Goal: Task Accomplishment & Management: Complete application form

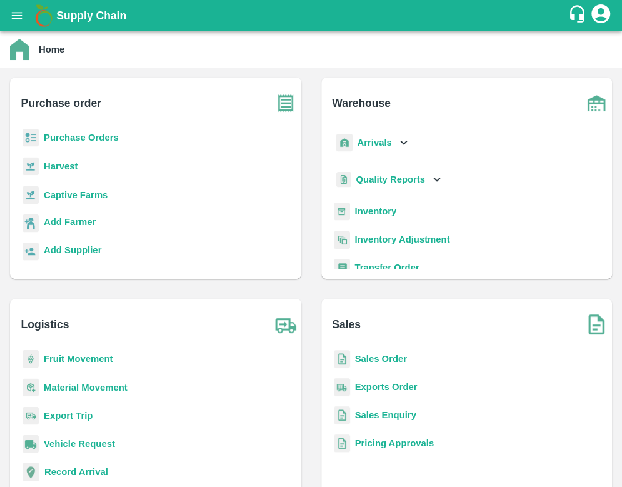
click at [90, 136] on b "Purchase Orders" at bounding box center [81, 138] width 75 height 10
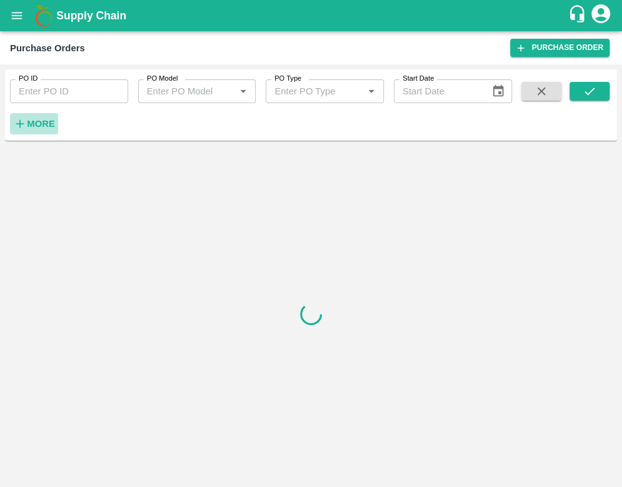
click at [52, 122] on strong "More" at bounding box center [41, 124] width 28 height 10
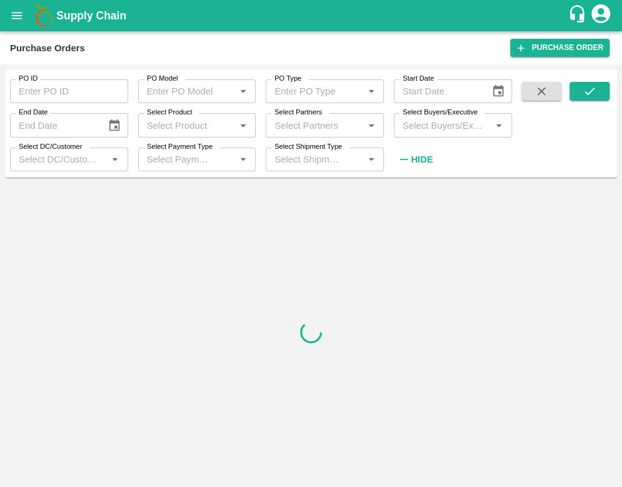
click at [419, 119] on input "Select Buyers/Executive" at bounding box center [443, 125] width 90 height 16
type input "afzal"
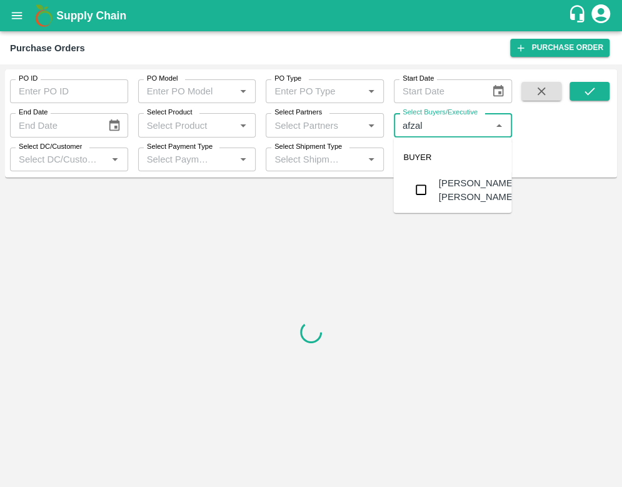
click at [419, 190] on input "checkbox" at bounding box center [421, 190] width 25 height 25
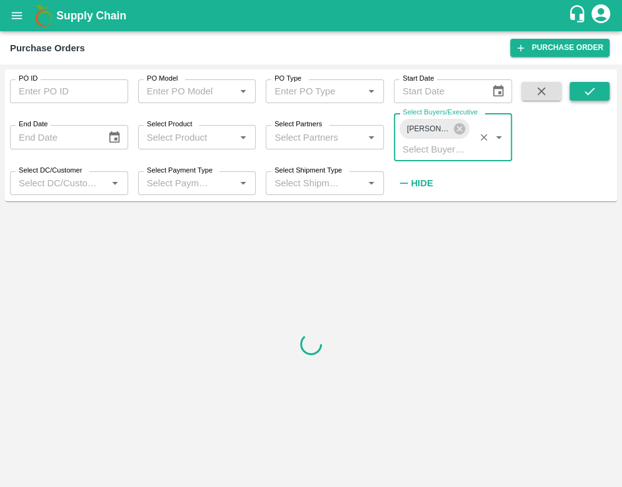
click at [594, 91] on icon "submit" at bounding box center [590, 91] width 14 height 14
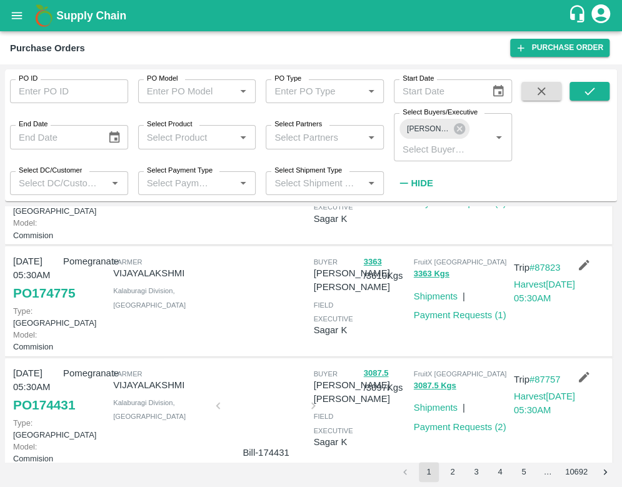
scroll to position [96, 0]
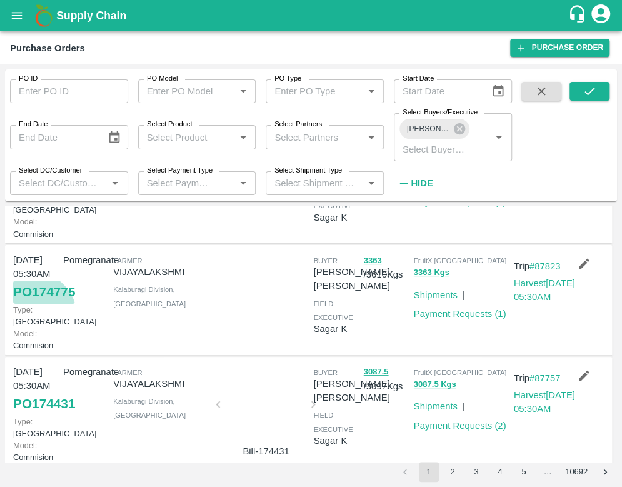
click at [32, 303] on link "PO 174775" at bounding box center [44, 292] width 62 height 23
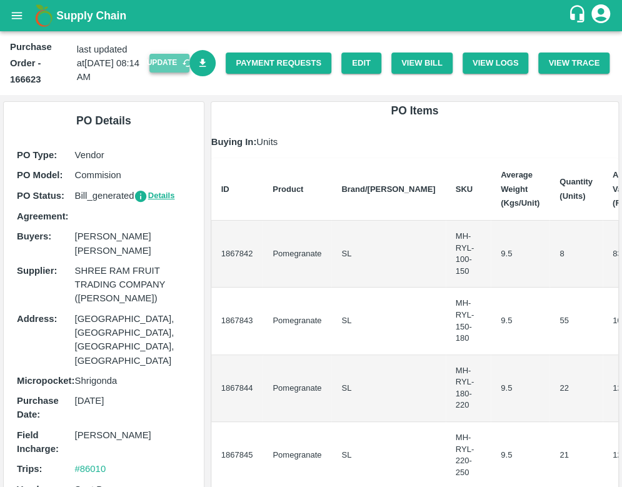
click at [158, 63] on button "Update" at bounding box center [170, 63] width 40 height 18
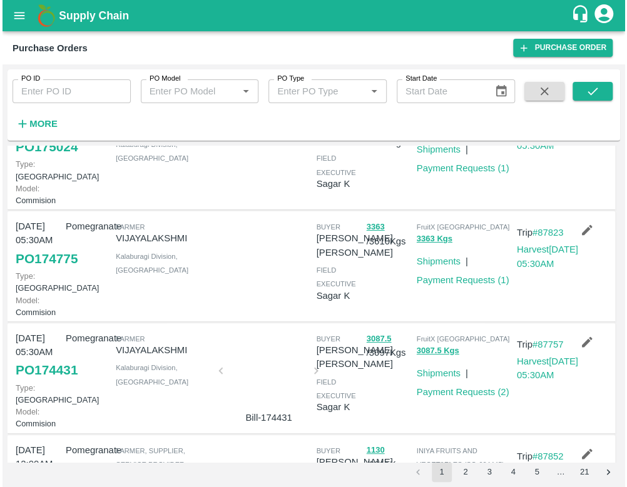
scroll to position [71, 0]
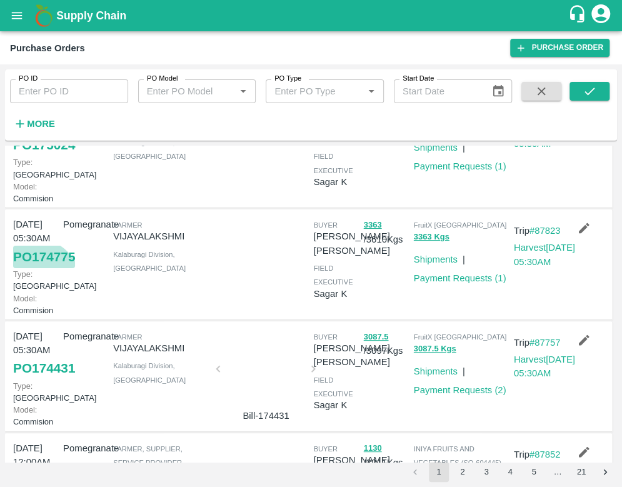
click at [35, 268] on link "PO 174775" at bounding box center [44, 257] width 62 height 23
drag, startPoint x: 437, startPoint y: 285, endPoint x: 365, endPoint y: 363, distance: 106.3
click at [365, 320] on div "09 Sep, 05:30AM PO 174775 Type: Farm Gate Model: Commision Pomegranate Farmer V…" at bounding box center [311, 265] width 612 height 111
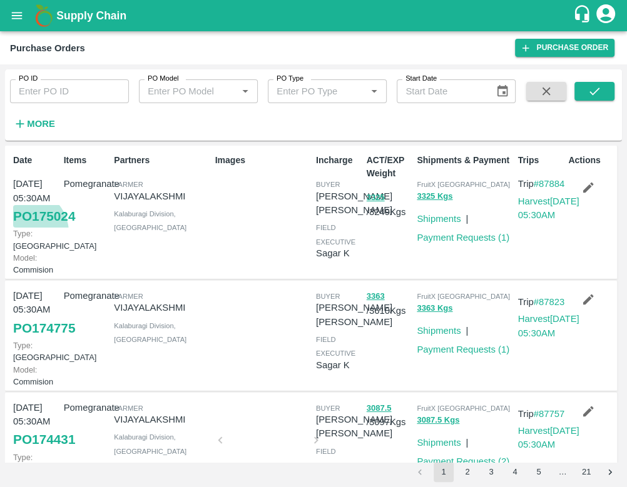
click at [24, 228] on link "PO 175024" at bounding box center [44, 216] width 62 height 23
click at [459, 238] on link "Payment Requests ( 1 )" at bounding box center [463, 238] width 93 height 10
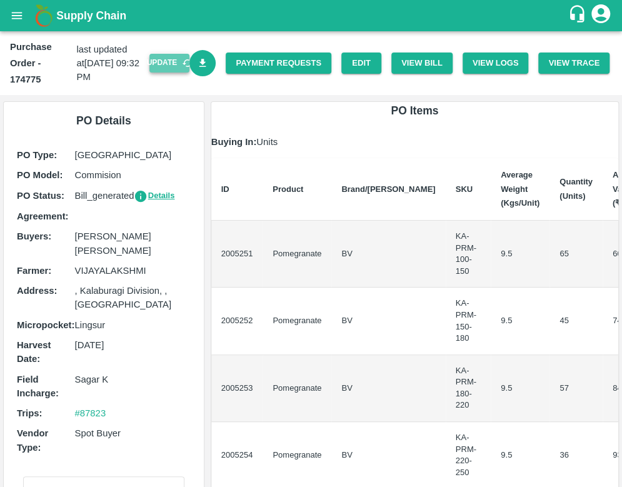
click at [166, 63] on button "Update" at bounding box center [170, 63] width 40 height 18
click at [420, 63] on button "View Bill" at bounding box center [422, 64] width 61 height 22
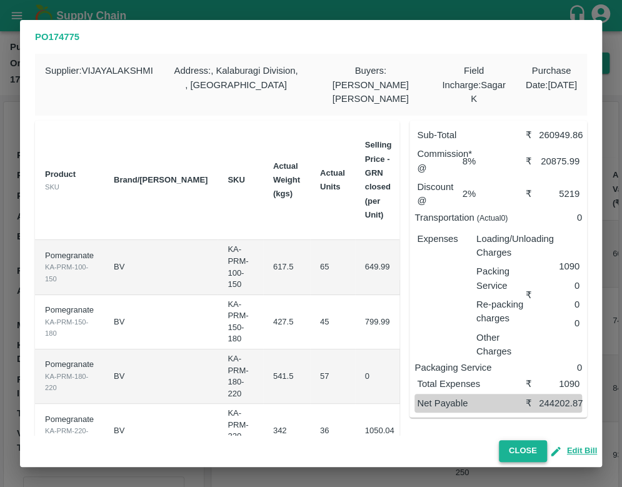
click at [529, 448] on button "Close" at bounding box center [523, 451] width 48 height 22
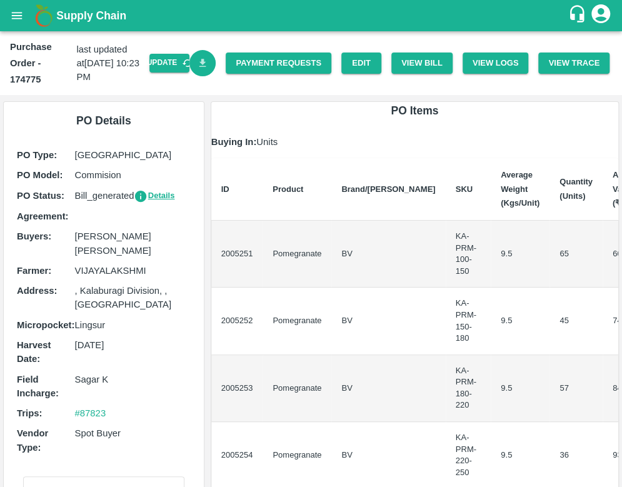
click at [208, 60] on link "Download Bill" at bounding box center [203, 63] width 27 height 27
click at [417, 63] on button "View Bill" at bounding box center [422, 64] width 61 height 22
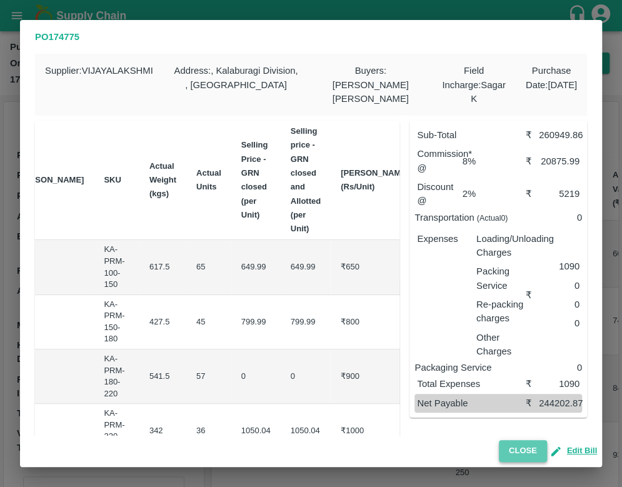
click at [518, 455] on button "Close" at bounding box center [523, 451] width 48 height 22
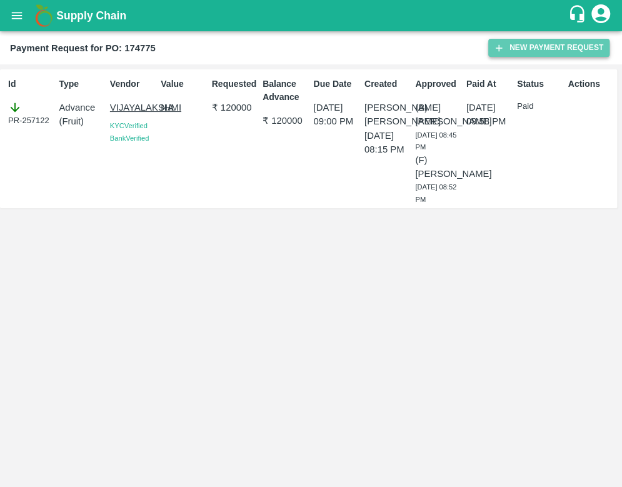
click at [526, 51] on button "New Payment Request" at bounding box center [549, 48] width 121 height 18
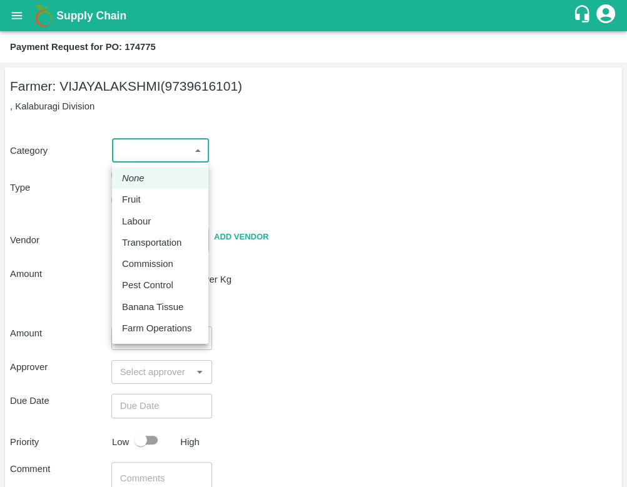
click at [180, 148] on body "Supply Chain Payment Request for PO: 174775 Farmer: VIJAYALAKSHMI (9739616101) …" at bounding box center [313, 243] width 627 height 487
click at [118, 196] on li "Fruit" at bounding box center [160, 199] width 96 height 21
type input "1"
type input "[PERSON_NAME] - 9739616101(Farmer)"
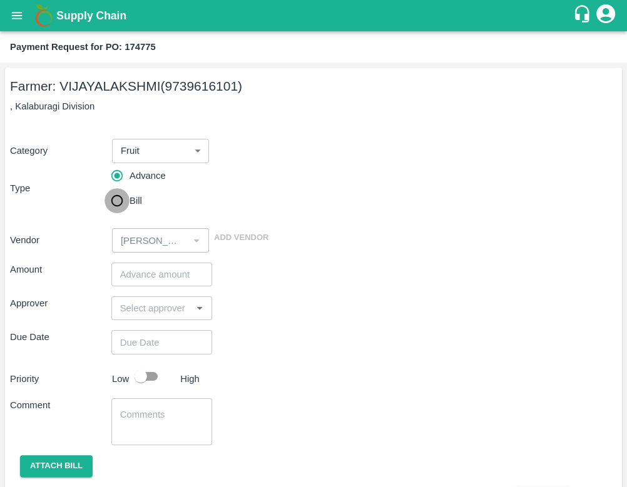
click at [117, 206] on input "Bill" at bounding box center [116, 200] width 25 height 25
radio input "true"
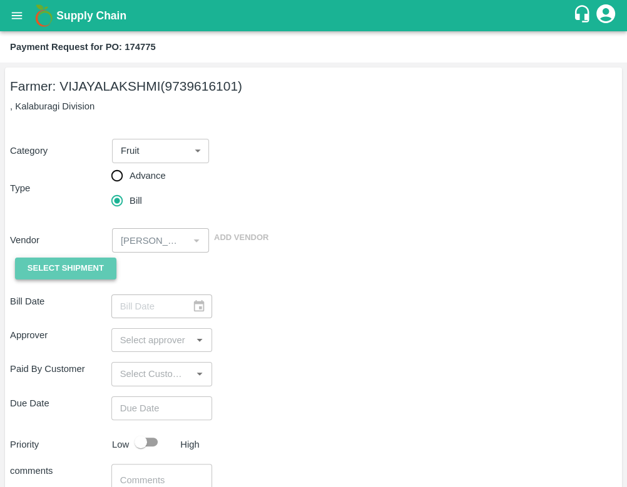
click at [66, 268] on span "Select Shipment" at bounding box center [66, 269] width 76 height 14
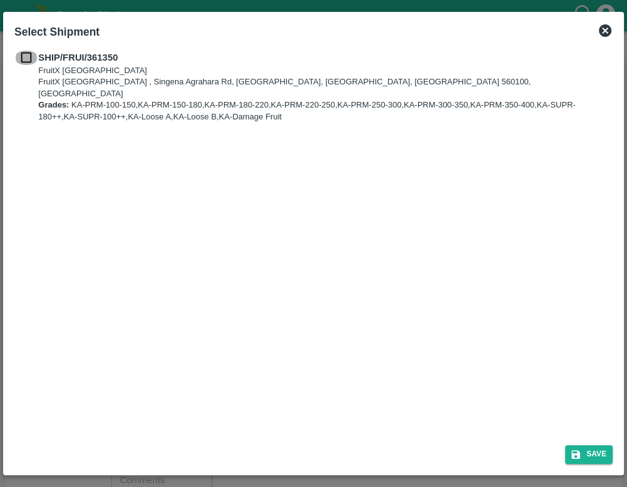
click at [23, 58] on input "checkbox" at bounding box center [26, 58] width 24 height 14
checkbox input "true"
click at [591, 449] on button "Save" at bounding box center [589, 454] width 48 height 18
type input "10/09/2025"
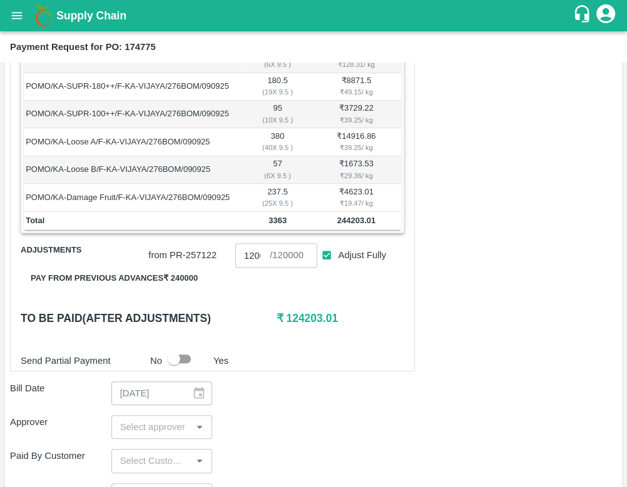
scroll to position [460, 0]
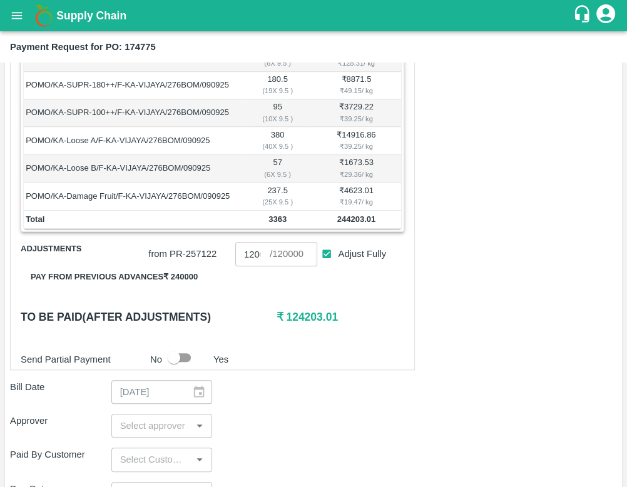
click at [179, 276] on button "Pay from previous advances ₹ 240000" at bounding box center [114, 278] width 187 height 22
click at [155, 273] on button "Pay from previous advances ₹ 240000" at bounding box center [114, 278] width 187 height 22
click at [184, 279] on button "Pay from previous advances ₹ 240000" at bounding box center [114, 278] width 187 height 22
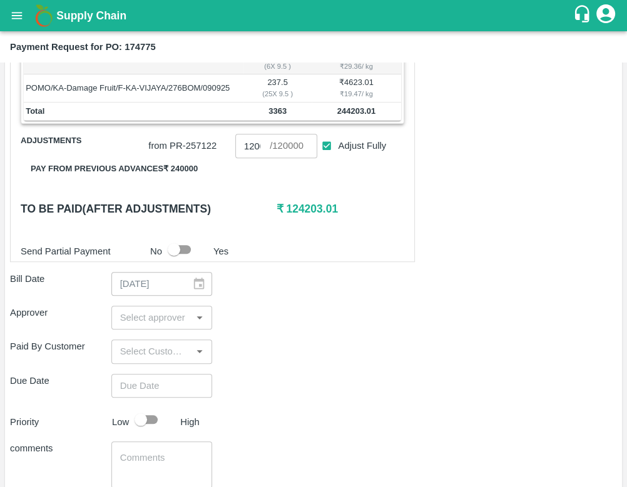
scroll to position [569, 0]
click at [133, 320] on input "input" at bounding box center [151, 317] width 73 height 16
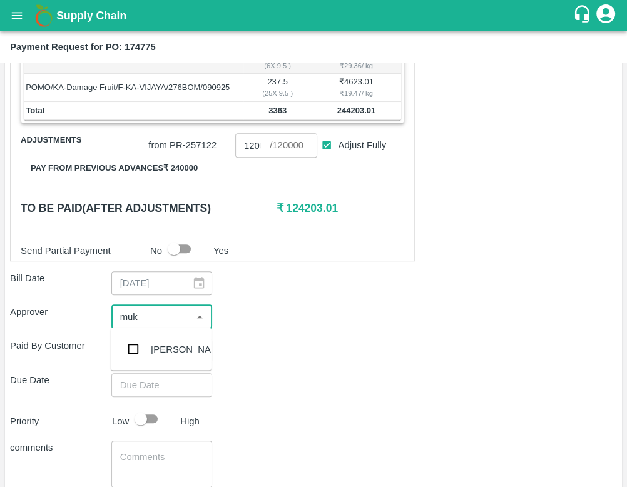
type input "muku"
click at [138, 359] on input "checkbox" at bounding box center [133, 349] width 25 height 25
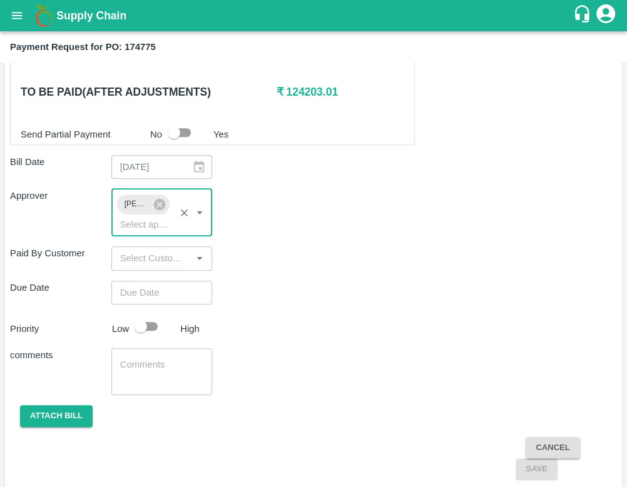
scroll to position [692, 0]
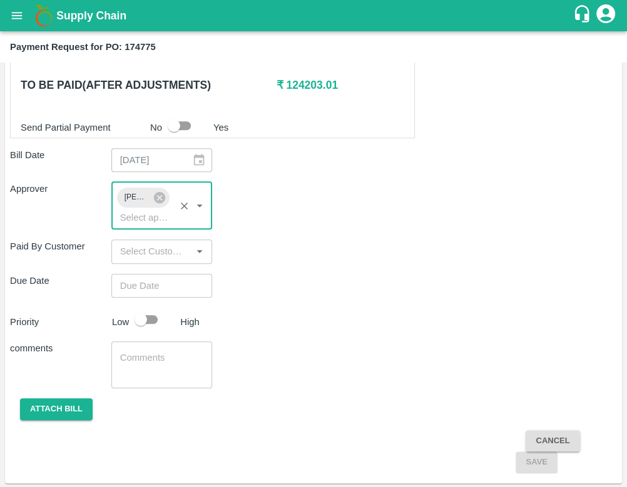
type input "DD/MM/YYYY hh:mm aa"
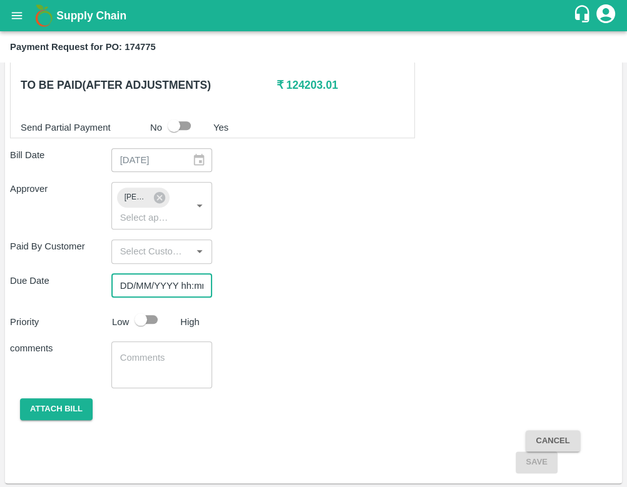
click at [157, 281] on input "DD/MM/YYYY hh:mm aa" at bounding box center [157, 286] width 93 height 24
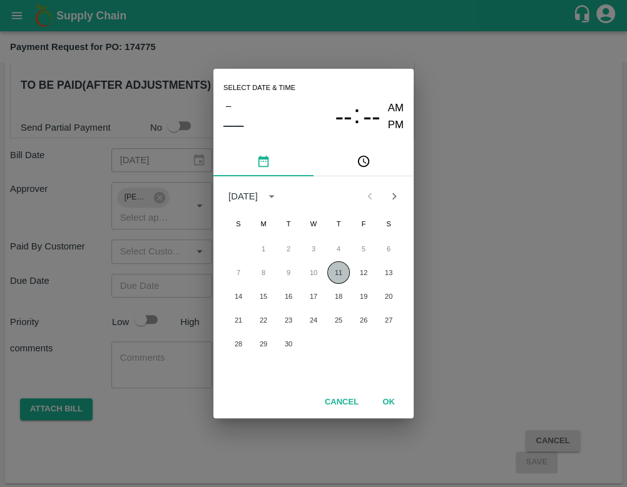
click at [335, 275] on button "11" at bounding box center [338, 273] width 23 height 23
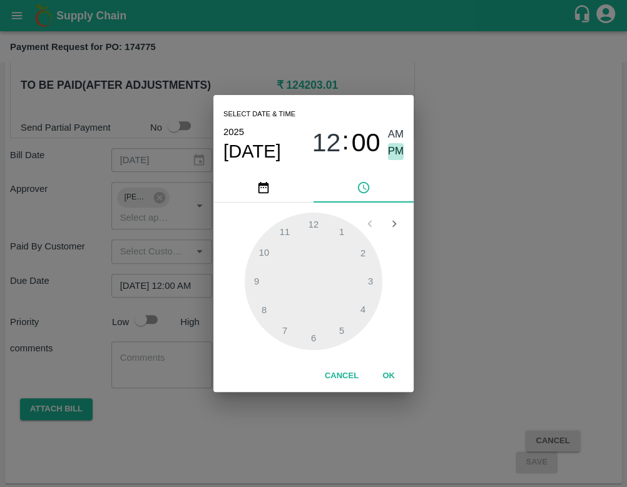
click at [391, 150] on span "PM" at bounding box center [396, 151] width 16 height 17
click at [287, 233] on div at bounding box center [314, 282] width 138 height 138
type input "11/09/2025 11:00 PM"
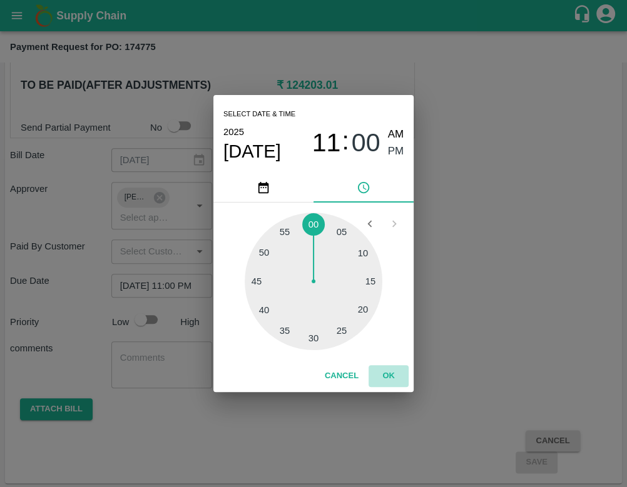
click at [390, 378] on button "OK" at bounding box center [388, 376] width 40 height 22
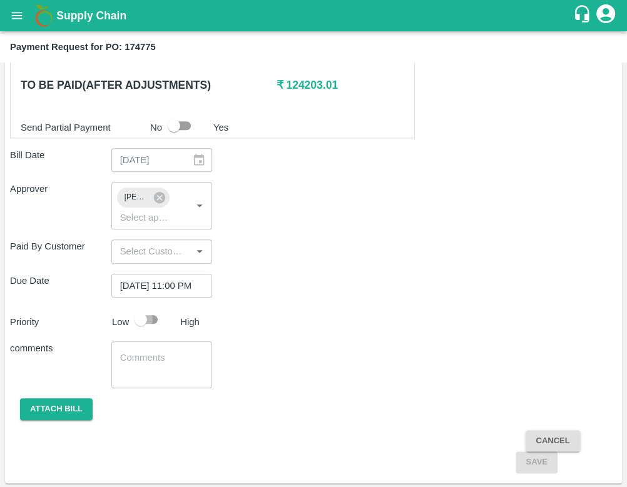
scroll to position [0, 0]
click at [154, 316] on input "checkbox" at bounding box center [140, 320] width 71 height 24
checkbox input "true"
click at [71, 412] on button "Attach bill" at bounding box center [56, 410] width 73 height 22
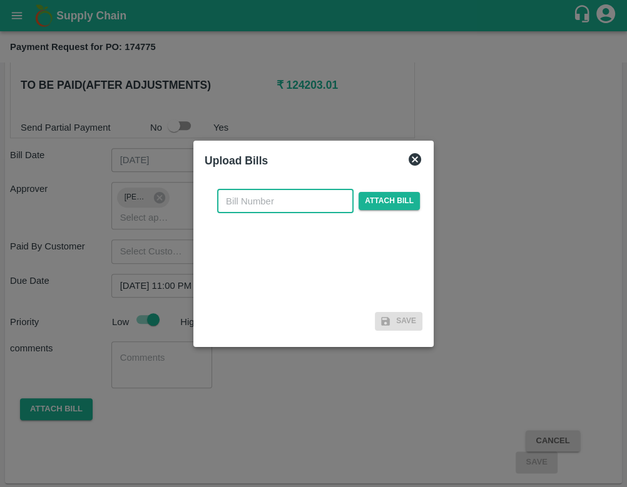
click at [253, 206] on input "text" at bounding box center [285, 202] width 136 height 24
type input "174775"
click at [399, 205] on span "Attach bill" at bounding box center [388, 201] width 61 height 18
click at [0, 0] on input "Attach bill" at bounding box center [0, 0] width 0 height 0
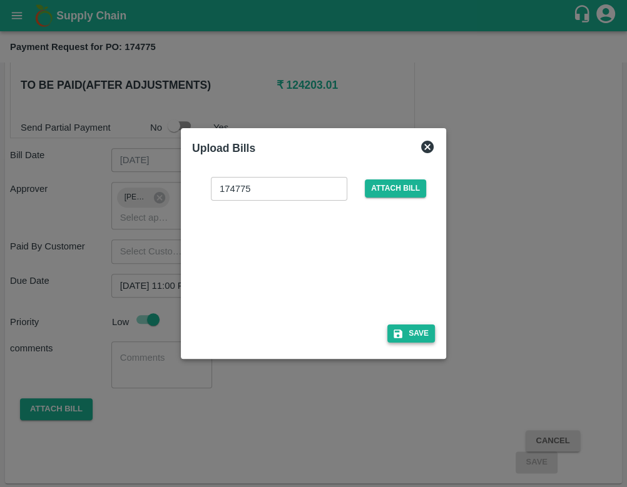
click at [414, 328] on button "Save" at bounding box center [411, 334] width 48 height 18
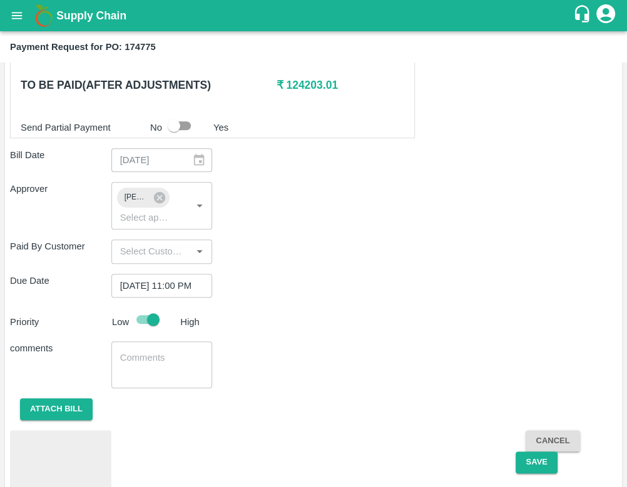
scroll to position [736, 0]
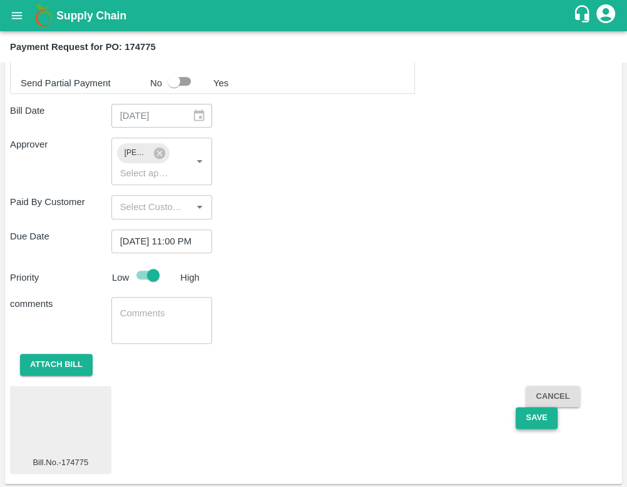
click at [536, 413] on button "Save" at bounding box center [536, 418] width 41 height 22
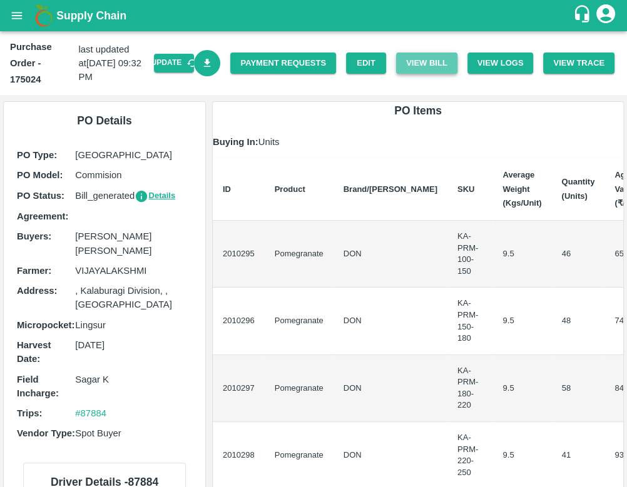
click at [411, 58] on button "View Bill" at bounding box center [426, 64] width 61 height 22
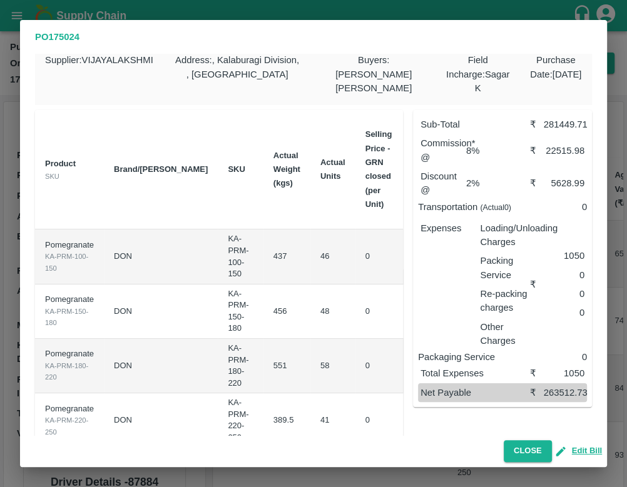
scroll to position [11, 0]
click at [511, 447] on button "Close" at bounding box center [528, 451] width 48 height 22
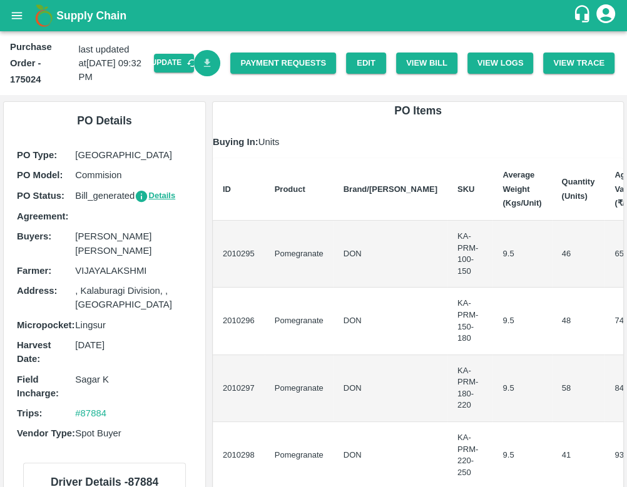
click at [204, 63] on icon "Download Bill" at bounding box center [207, 63] width 7 height 8
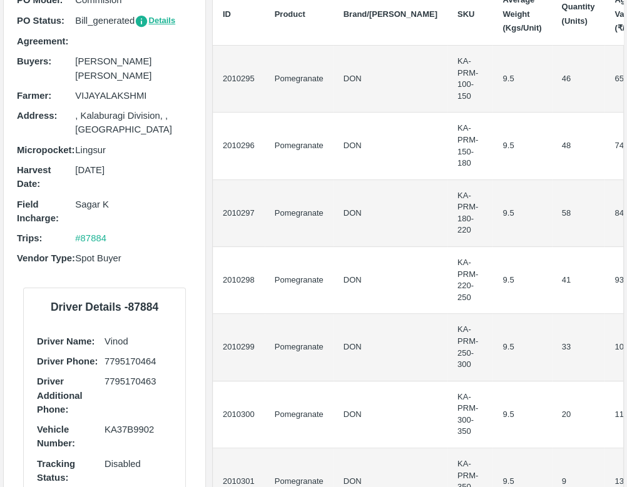
scroll to position [0, 0]
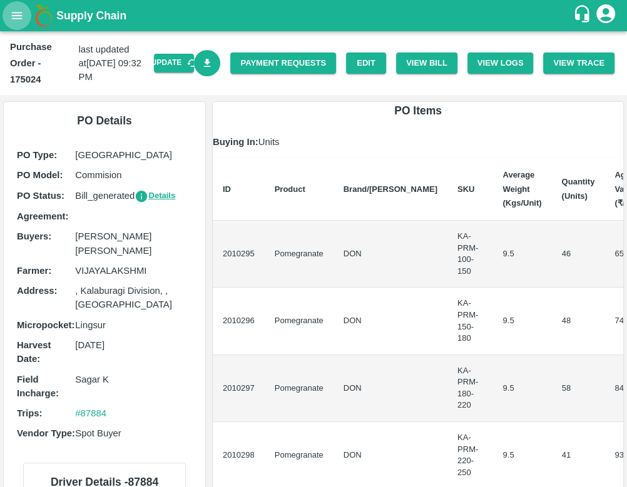
click at [9, 16] on button "open drawer" at bounding box center [17, 15] width 29 height 29
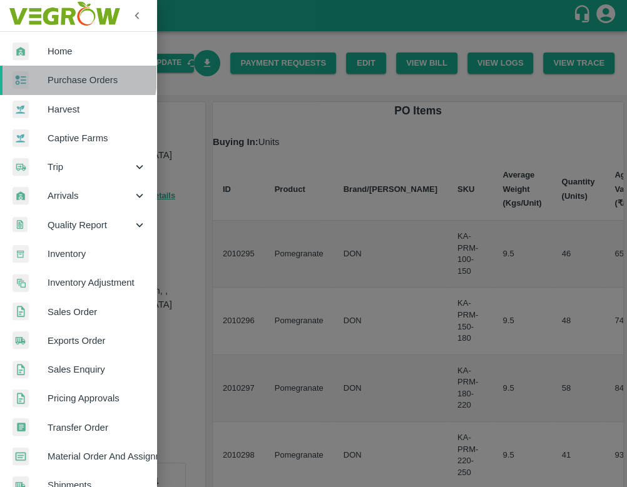
click at [50, 76] on span "Purchase Orders" at bounding box center [97, 80] width 99 height 14
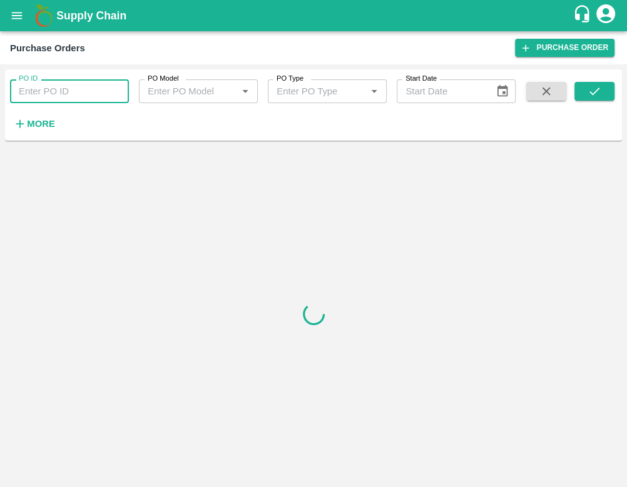
click at [74, 93] on input "PO ID" at bounding box center [69, 91] width 119 height 24
click at [51, 83] on input "PO ID" at bounding box center [69, 91] width 119 height 24
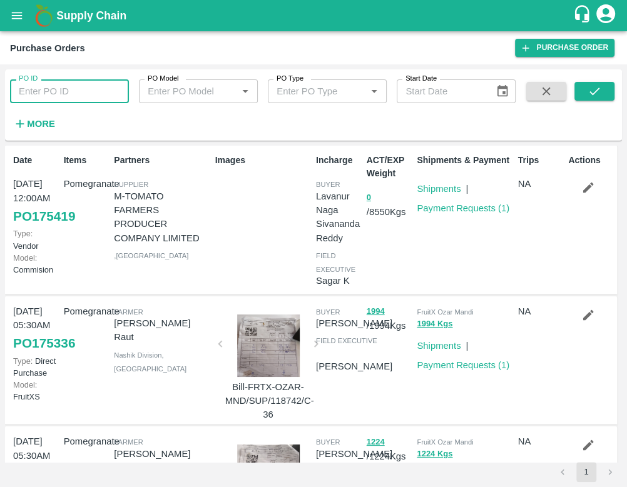
click at [51, 83] on input "PO ID" at bounding box center [69, 91] width 119 height 24
paste input "175024"
type input "175024"
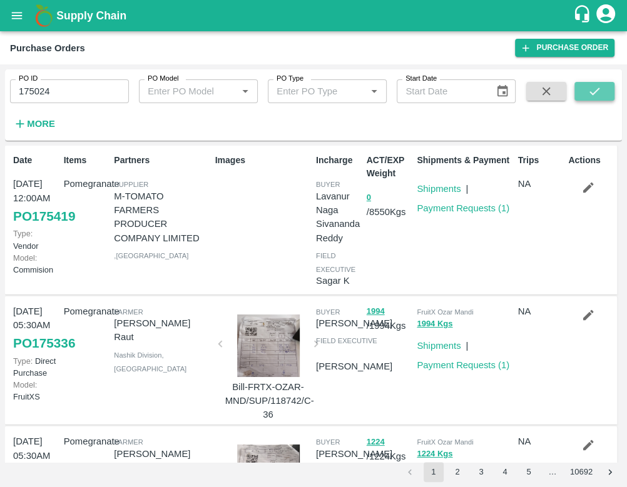
click at [590, 91] on icon "submit" at bounding box center [594, 91] width 14 height 14
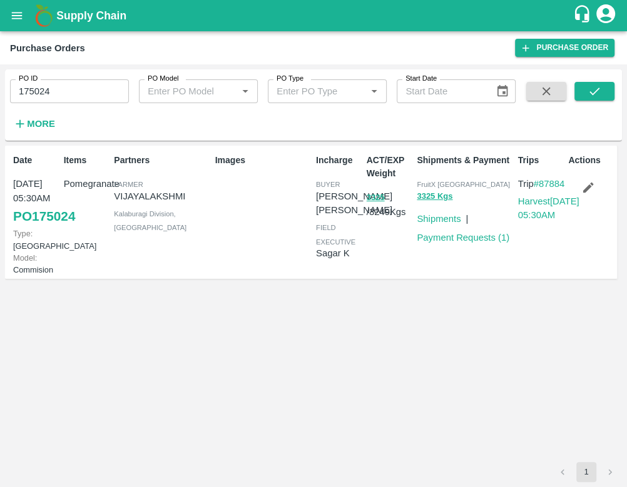
click at [415, 213] on div "Shipments" at bounding box center [436, 216] width 49 height 19
click at [426, 218] on link "Shipments" at bounding box center [439, 219] width 44 height 10
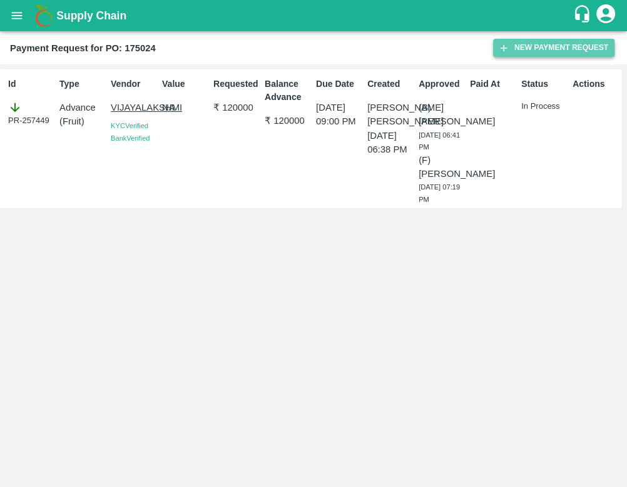
click at [521, 49] on button "New Payment Request" at bounding box center [553, 48] width 121 height 18
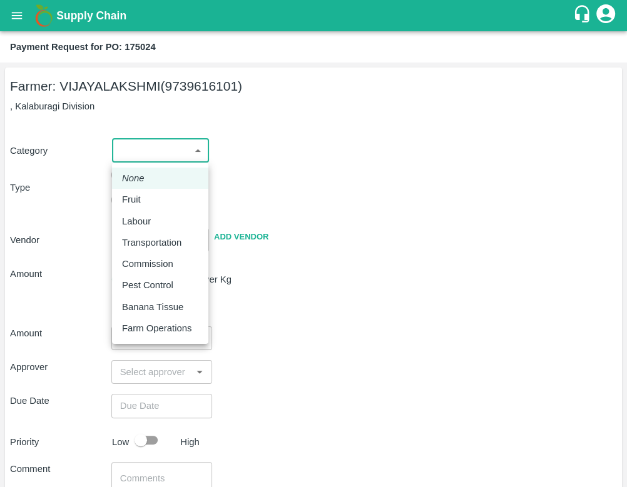
click at [161, 150] on body "Supply Chain Payment Request for PO: 175024 Farmer: [PERSON_NAME] (9739616101) …" at bounding box center [313, 243] width 627 height 487
click at [138, 200] on p "Fruit" at bounding box center [131, 200] width 19 height 14
type input "1"
type input "[PERSON_NAME] - 9739616101(Farmer)"
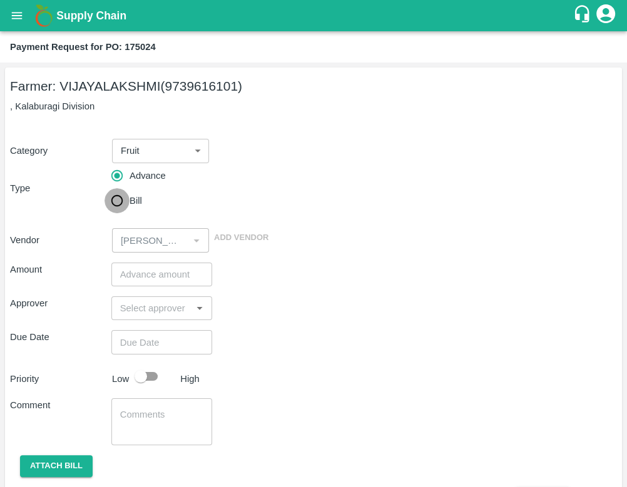
click at [115, 198] on input "Bill" at bounding box center [116, 200] width 25 height 25
radio input "true"
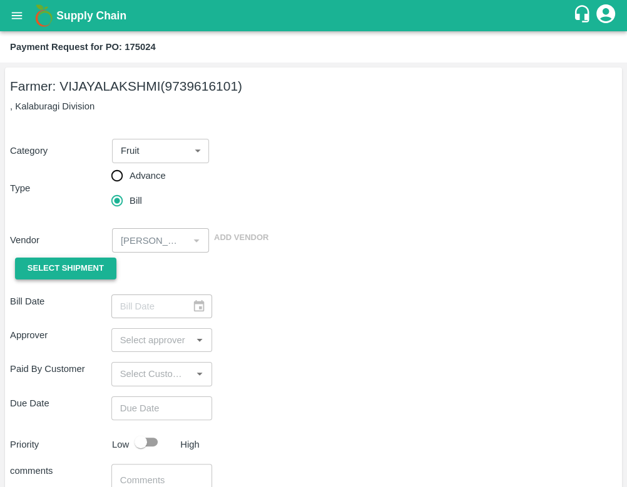
click at [79, 264] on span "Select Shipment" at bounding box center [66, 269] width 76 height 14
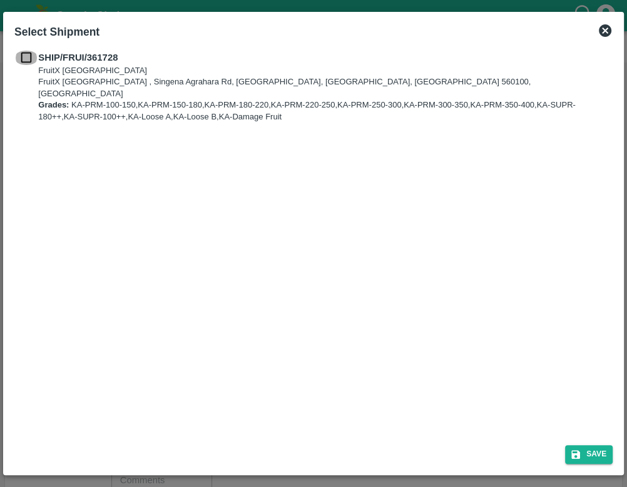
click at [31, 61] on input "checkbox" at bounding box center [26, 58] width 24 height 14
checkbox input "true"
click at [581, 452] on button "Save" at bounding box center [589, 454] width 48 height 18
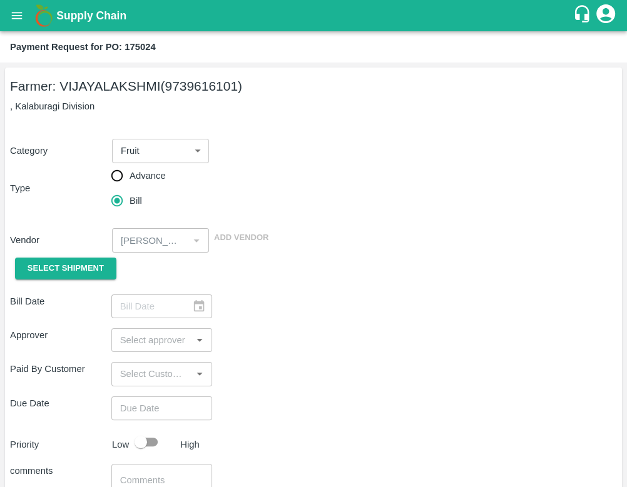
type input "[DATE]"
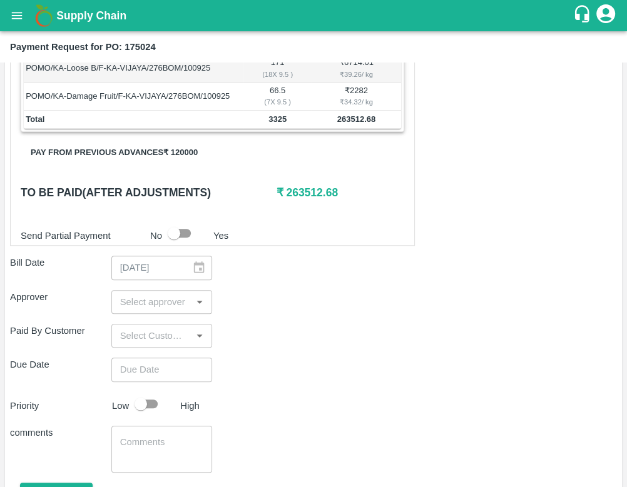
scroll to position [561, 0]
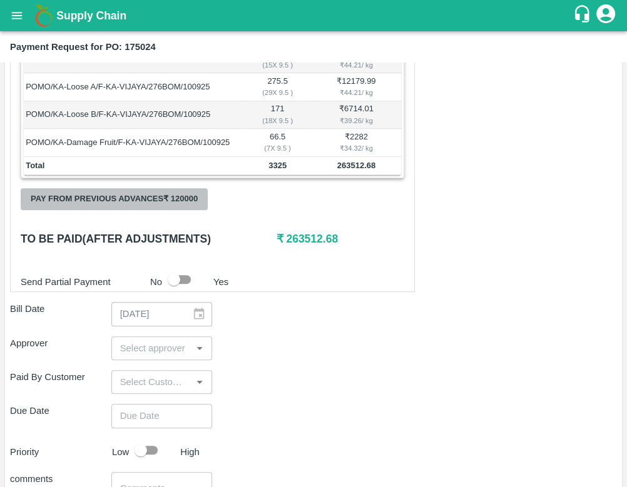
click at [184, 195] on button "Pay from previous advances ₹ 120000" at bounding box center [114, 199] width 187 height 22
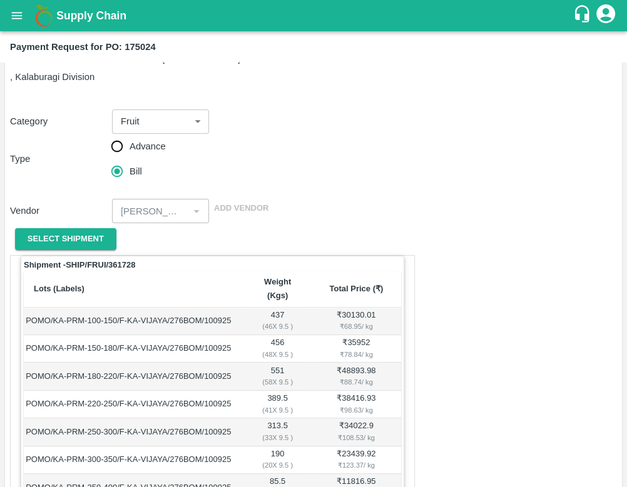
scroll to position [514, 0]
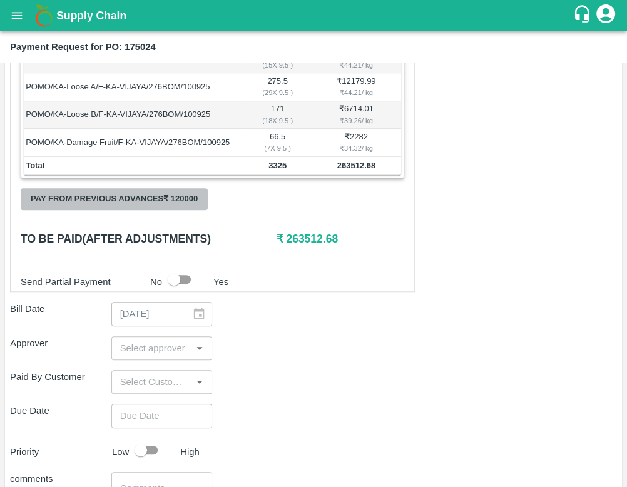
click at [131, 193] on button "Pay from previous advances ₹ 120000" at bounding box center [114, 199] width 187 height 22
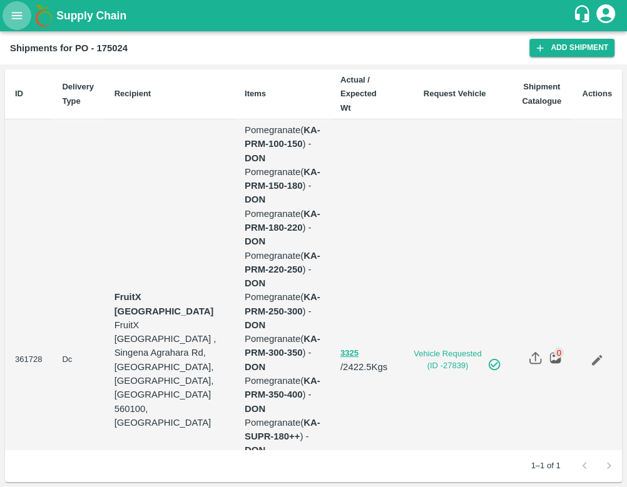
click at [19, 14] on icon "open drawer" at bounding box center [17, 16] width 14 height 14
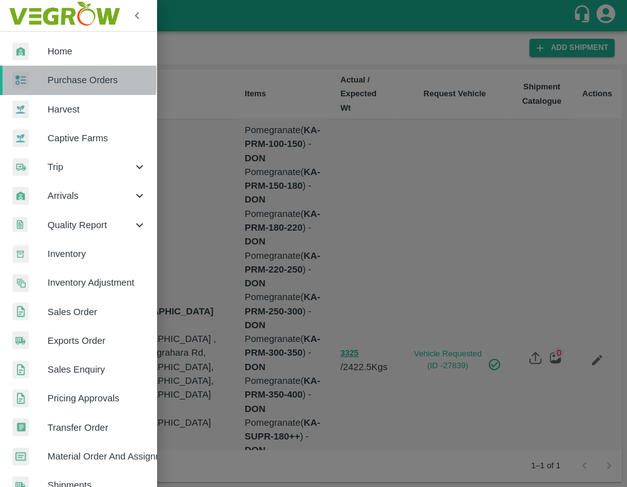
click at [68, 78] on span "Purchase Orders" at bounding box center [97, 80] width 99 height 14
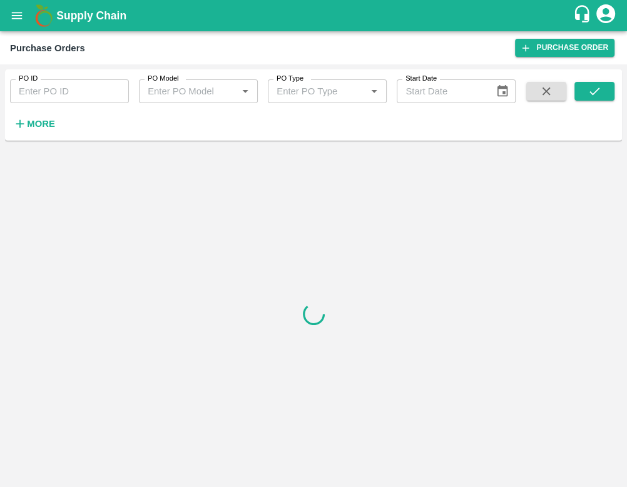
click at [31, 122] on strong "More" at bounding box center [41, 124] width 28 height 10
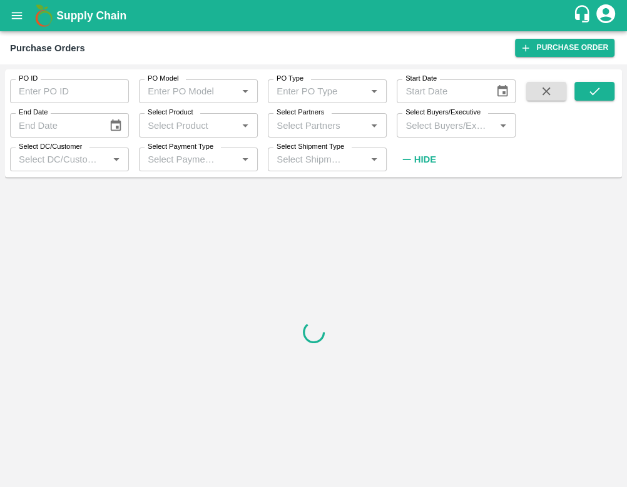
click at [449, 121] on input "Select Buyers/Executive" at bounding box center [445, 125] width 91 height 16
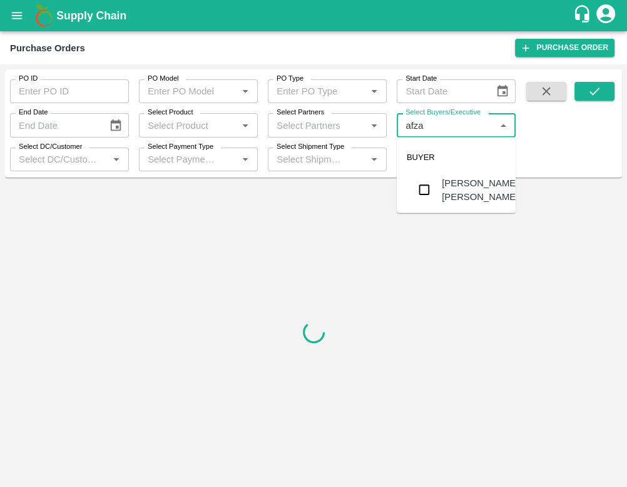
type input "afzal"
click at [425, 190] on input "checkbox" at bounding box center [424, 190] width 25 height 25
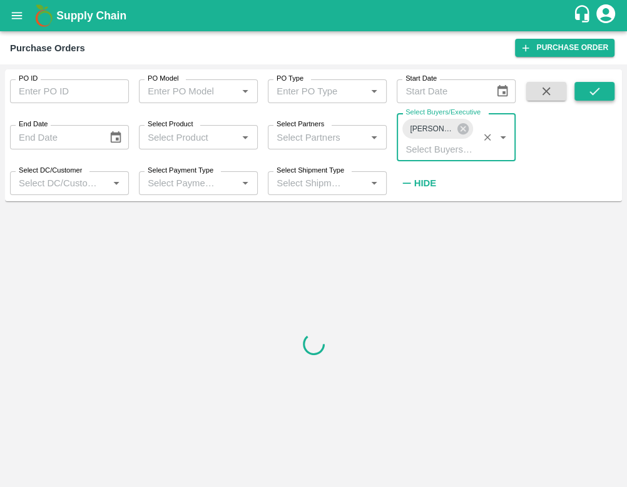
click at [589, 91] on icon "submit" at bounding box center [594, 91] width 14 height 14
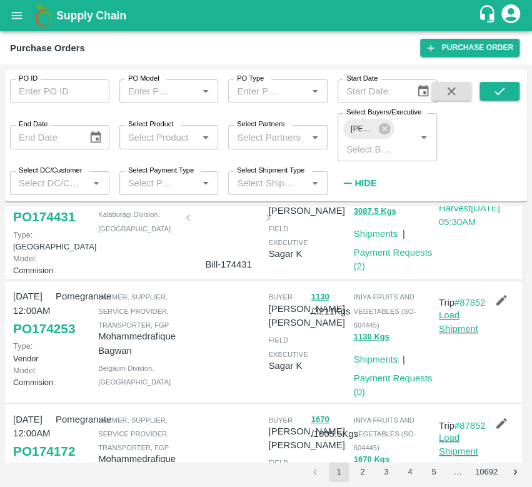
scroll to position [293, 0]
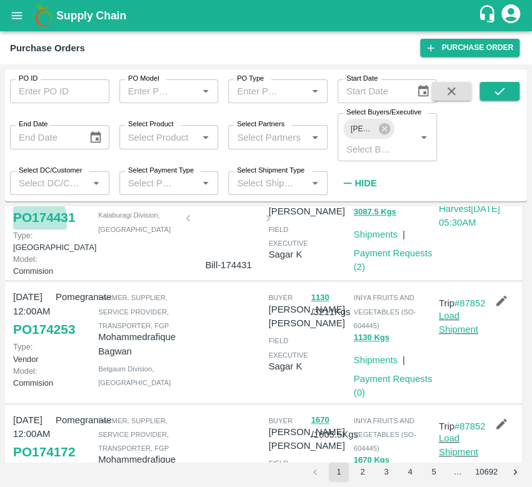
click at [16, 229] on link "PO 174431" at bounding box center [44, 217] width 62 height 23
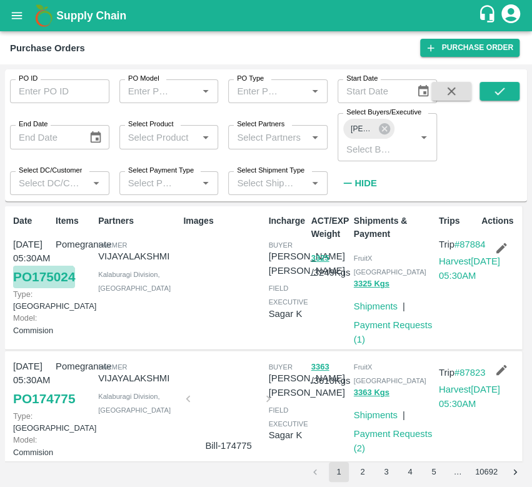
click at [43, 288] on link "PO 175024" at bounding box center [44, 277] width 62 height 23
drag, startPoint x: 411, startPoint y: 312, endPoint x: 372, endPoint y: 328, distance: 42.6
click at [372, 328] on p "Payment Requests ( 1 )" at bounding box center [394, 332] width 80 height 28
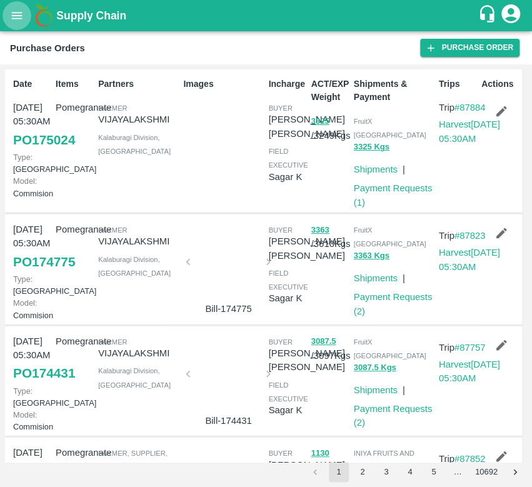
click at [14, 22] on icon "open drawer" at bounding box center [17, 16] width 14 height 14
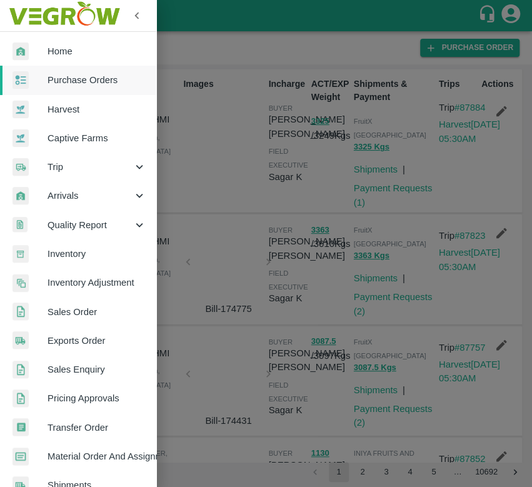
click at [64, 87] on span "Purchase Orders" at bounding box center [97, 80] width 99 height 14
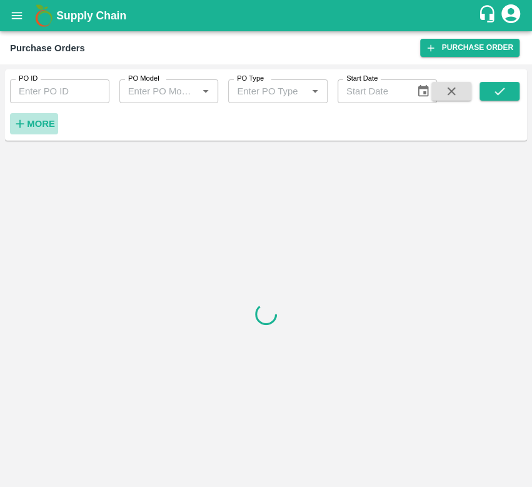
click at [44, 126] on strong "More" at bounding box center [41, 124] width 28 height 10
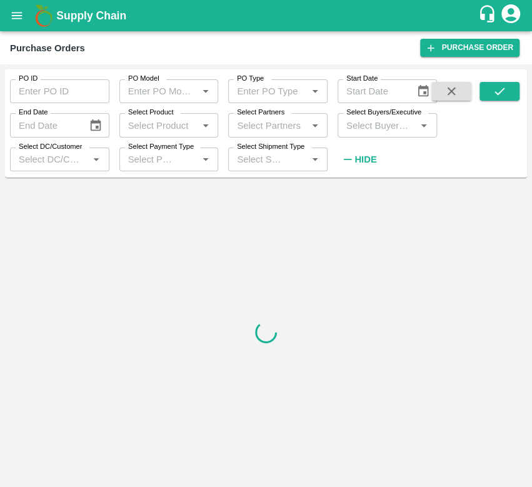
click at [353, 131] on input "Select Buyers/Executive" at bounding box center [377, 125] width 71 height 16
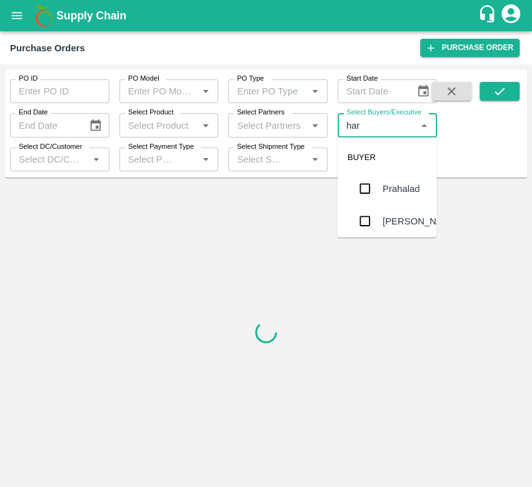
type input "hars"
click at [363, 212] on input "checkbox" at bounding box center [365, 215] width 25 height 25
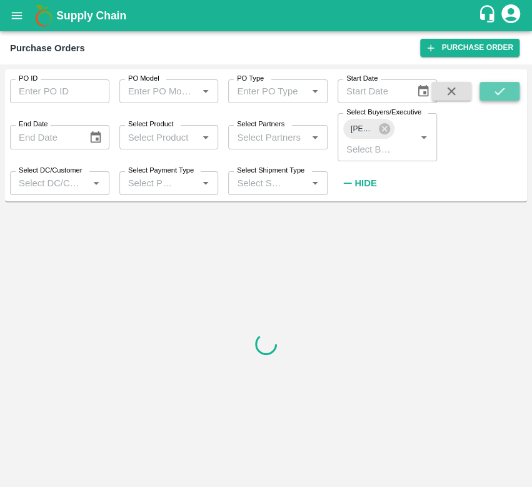
click at [504, 94] on icon "submit" at bounding box center [500, 91] width 14 height 14
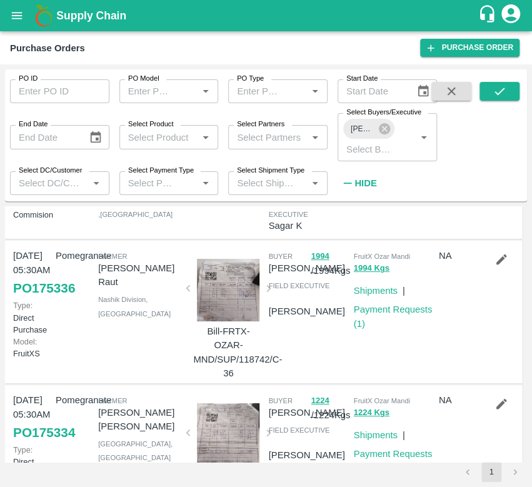
scroll to position [118, 0]
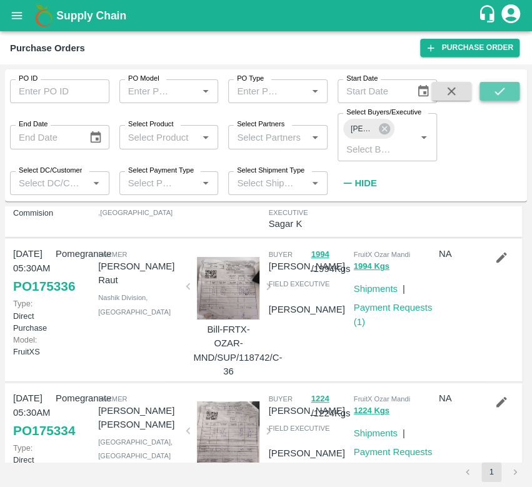
click at [490, 93] on button "submit" at bounding box center [500, 91] width 40 height 19
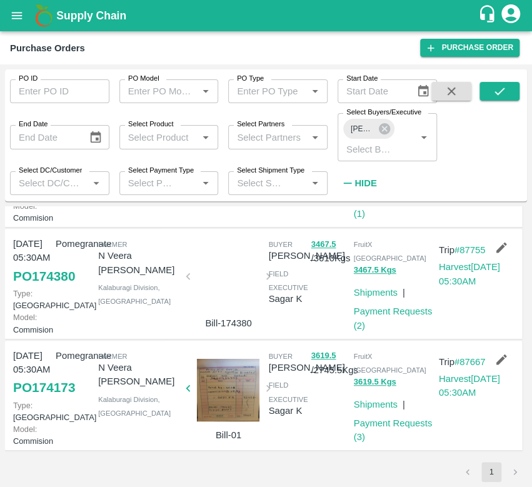
scroll to position [0, 0]
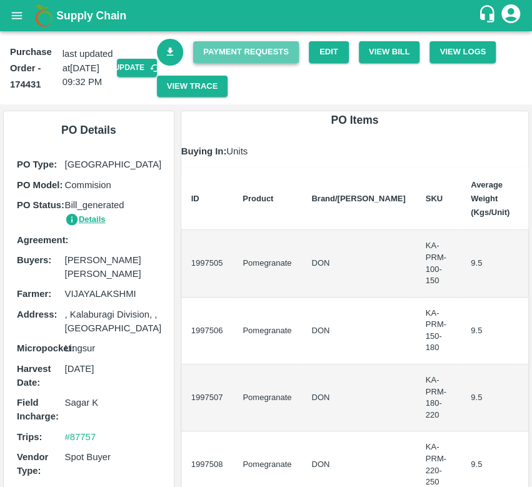
click at [220, 51] on link "Payment Requests" at bounding box center [246, 52] width 106 height 22
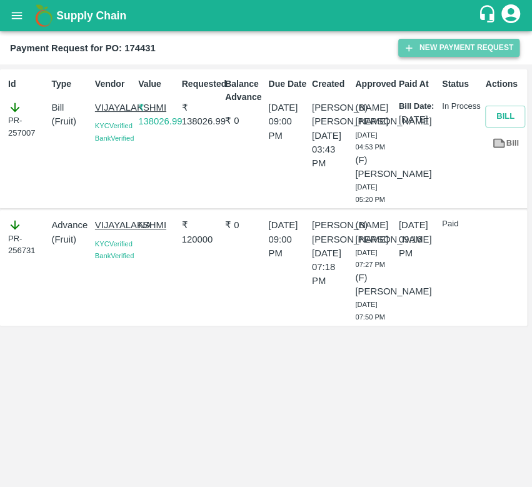
click at [475, 53] on button "New Payment Request" at bounding box center [459, 48] width 121 height 18
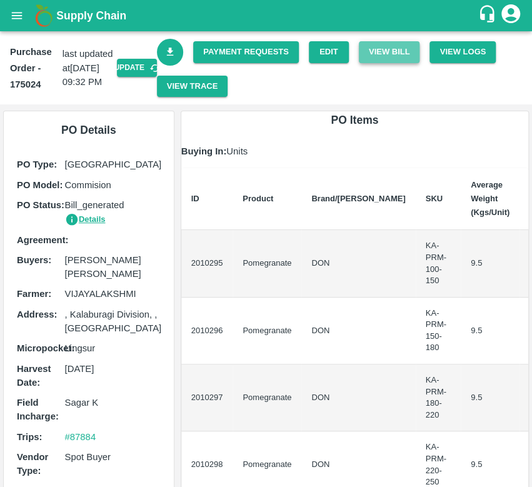
click at [383, 56] on button "View Bill" at bounding box center [389, 52] width 61 height 22
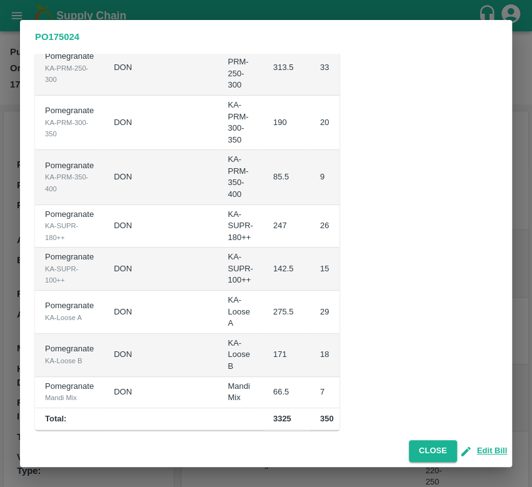
scroll to position [430, 0]
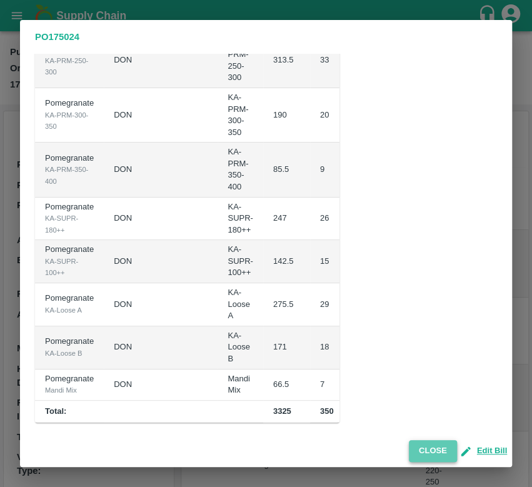
click at [437, 449] on button "Close" at bounding box center [433, 451] width 48 height 22
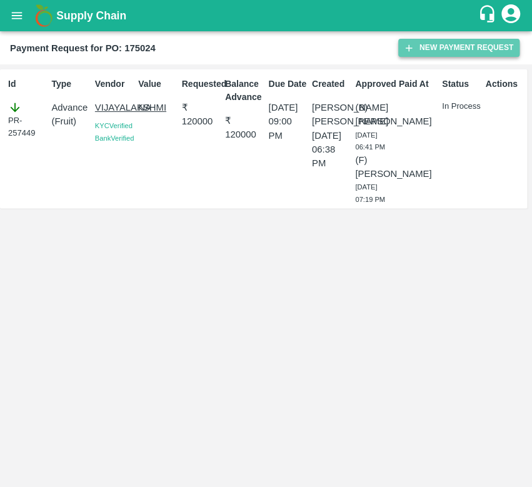
click at [445, 50] on button "New Payment Request" at bounding box center [459, 48] width 121 height 18
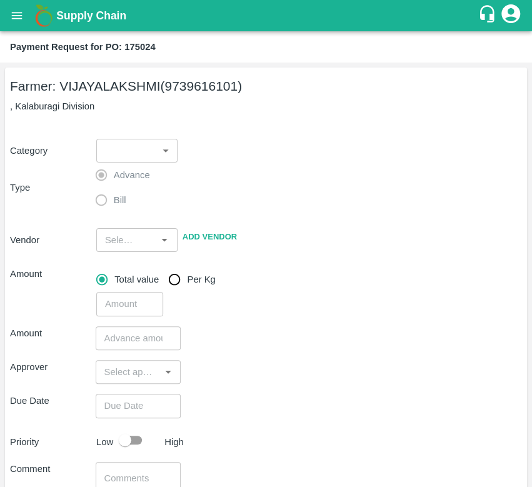
click at [145, 145] on body "Supply Chain Payment Request for PO: 175024 Farmer: [PERSON_NAME] (9739616101) …" at bounding box center [266, 243] width 532 height 487
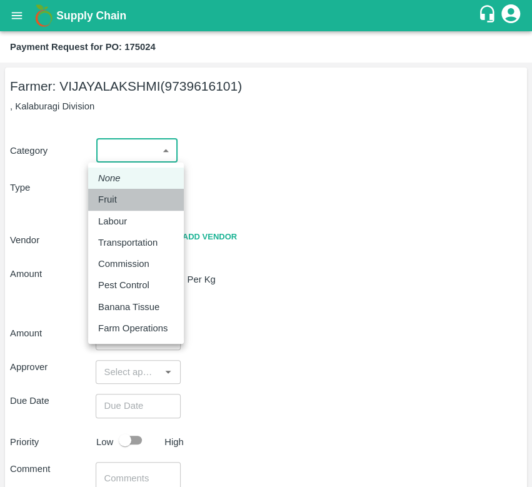
click at [123, 203] on div "Fruit" at bounding box center [110, 200] width 25 height 14
type input "1"
type input "[PERSON_NAME] - 9739616101(Farmer)"
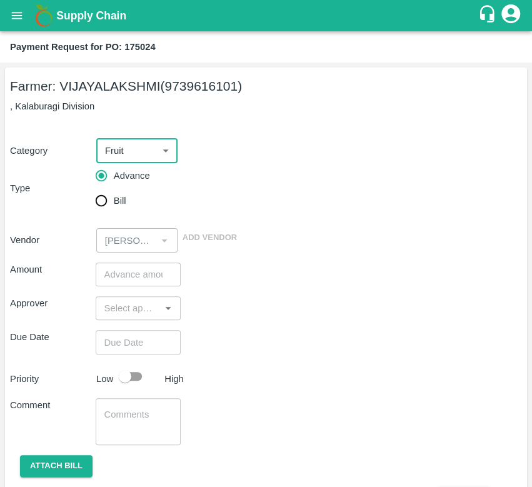
click at [151, 156] on body "Supply Chain Payment Request for PO: 175024 Farmer: [PERSON_NAME] (9739616101) …" at bounding box center [266, 243] width 532 height 487
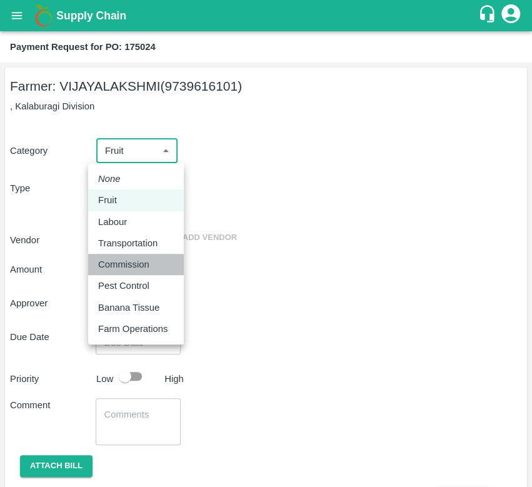
click at [121, 272] on li "Commission" at bounding box center [136, 264] width 96 height 21
type input "6"
radio input "false"
radio input "true"
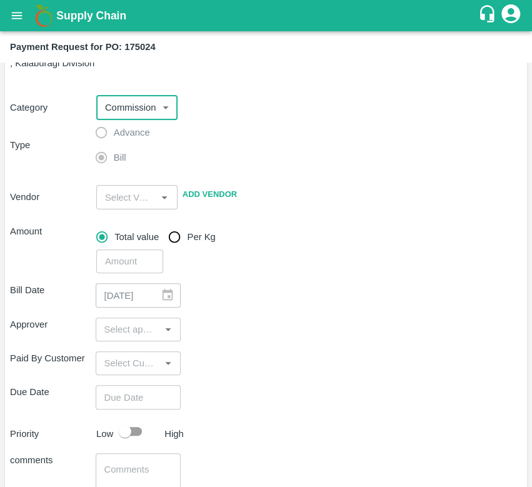
scroll to position [46, 0]
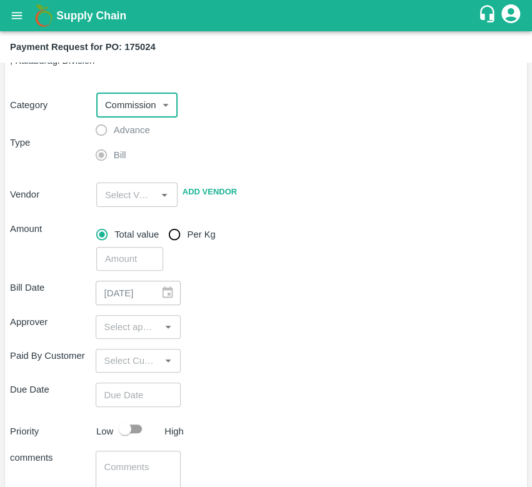
click at [131, 195] on input "input" at bounding box center [126, 194] width 53 height 16
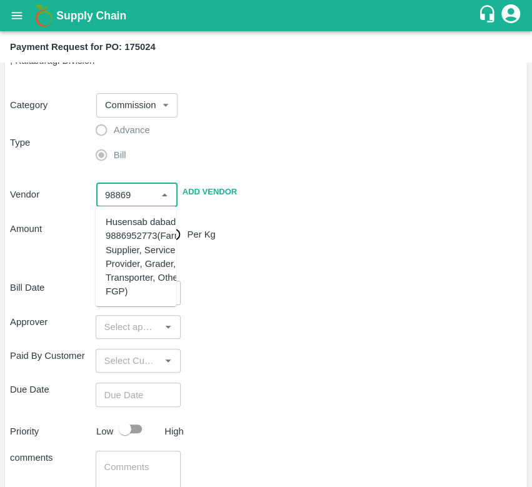
click at [141, 231] on div "Husensab dabadi - 9886952773(Farmer, Supplier, Service Provider, Grader, Transp…" at bounding box center [149, 257] width 87 height 84
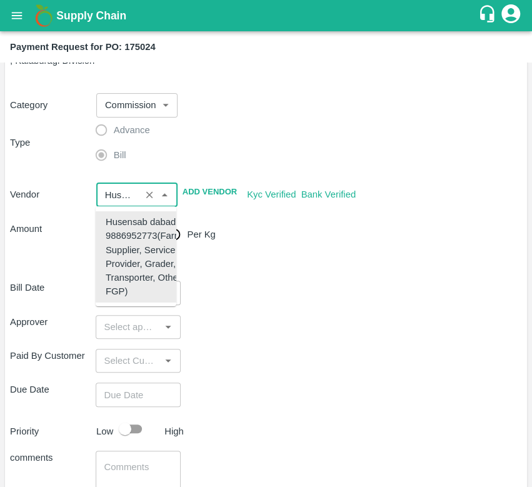
click at [146, 239] on div "Husensab dabadi - 9886952773(Farmer, Supplier, Service Provider, Grader, Transp…" at bounding box center [149, 257] width 87 height 84
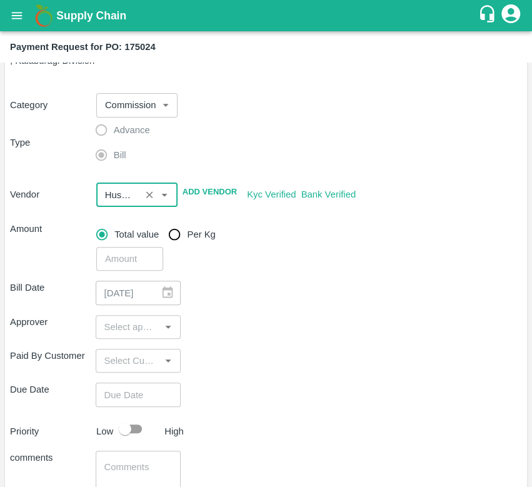
scroll to position [61, 0]
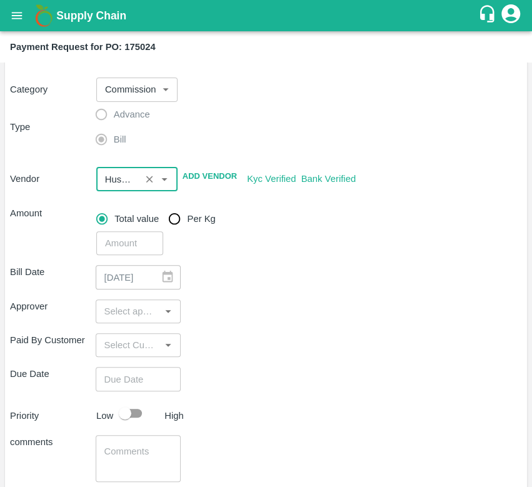
type input "Husensab dabadi - 9886952773(Farmer, Supplier, Service Provider, Grader, Transp…"
click at [138, 243] on input "number" at bounding box center [129, 243] width 67 height 24
type input "7033"
click at [139, 312] on input "input" at bounding box center [128, 311] width 58 height 16
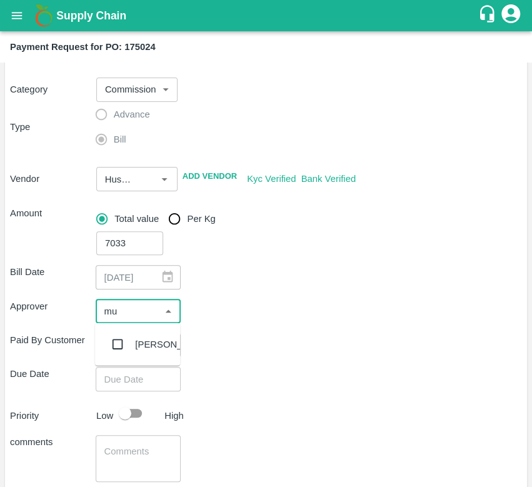
type input "muk"
click at [115, 350] on input "checkbox" at bounding box center [117, 344] width 25 height 25
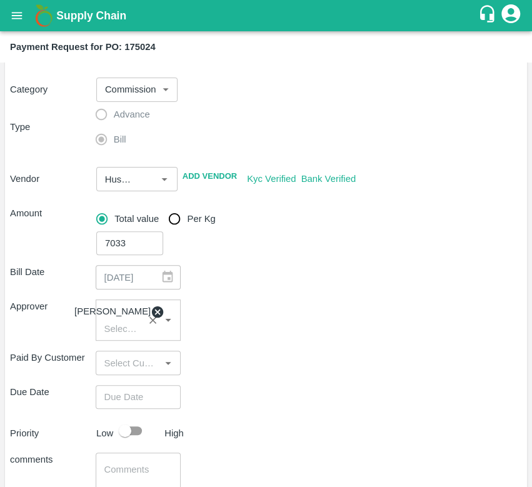
scroll to position [180, 0]
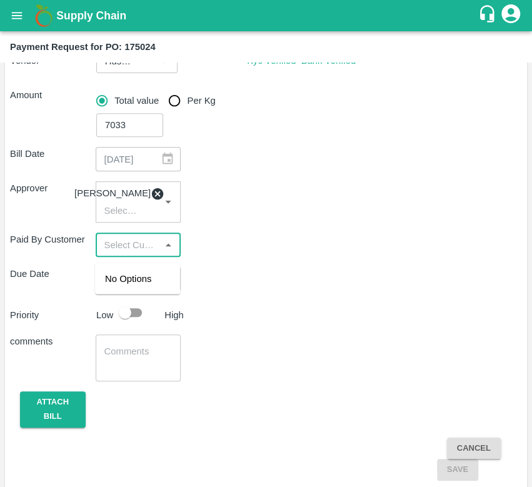
click at [150, 245] on input "input" at bounding box center [128, 244] width 58 height 16
click at [305, 303] on div "Bill Date 10/09/2025 ​ Approver Mukul Chaudhari ​ Paid By Customer ​ Due Date ​…" at bounding box center [266, 309] width 512 height 344
type input "DD/MM/YYYY hh:mm aa"
click at [153, 289] on input "DD/MM/YYYY hh:mm aa" at bounding box center [134, 279] width 77 height 24
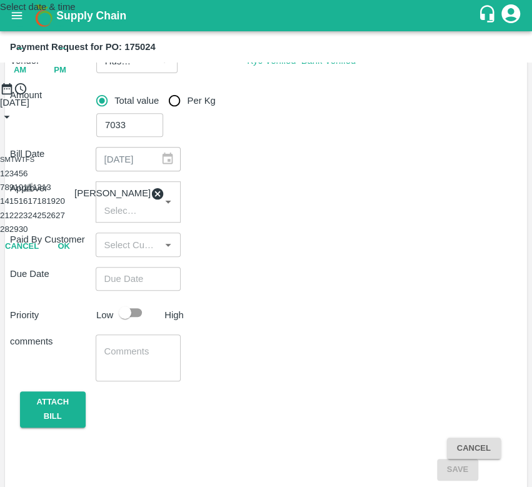
click at [33, 192] on button "11" at bounding box center [27, 187] width 9 height 9
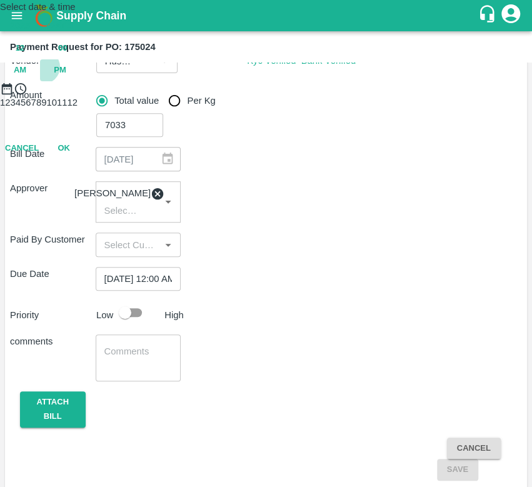
click at [66, 78] on span "PM" at bounding box center [60, 70] width 13 height 14
type input "11/09/2025 12:00 PM"
click at [84, 160] on button "OK" at bounding box center [64, 149] width 40 height 22
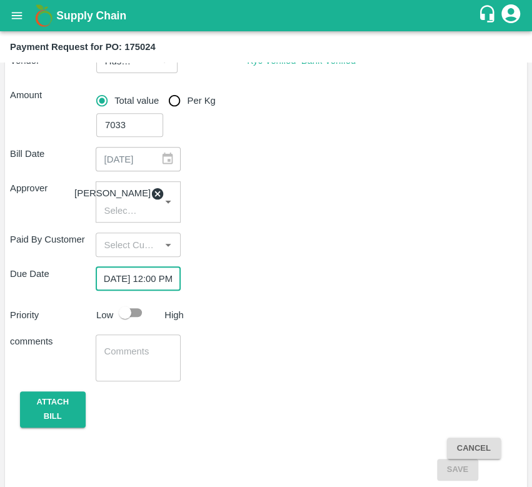
scroll to position [0, 0]
click at [127, 322] on input "checkbox" at bounding box center [124, 313] width 71 height 24
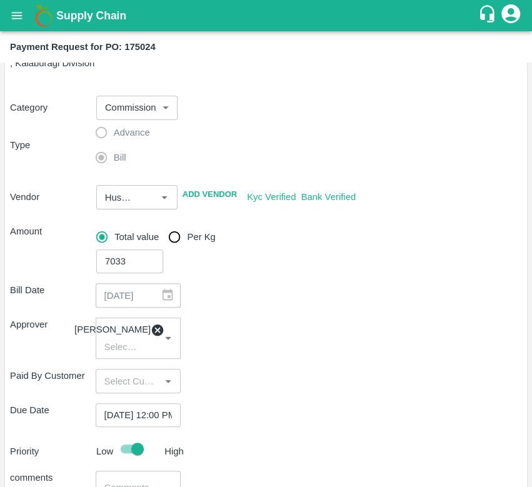
scroll to position [39, 0]
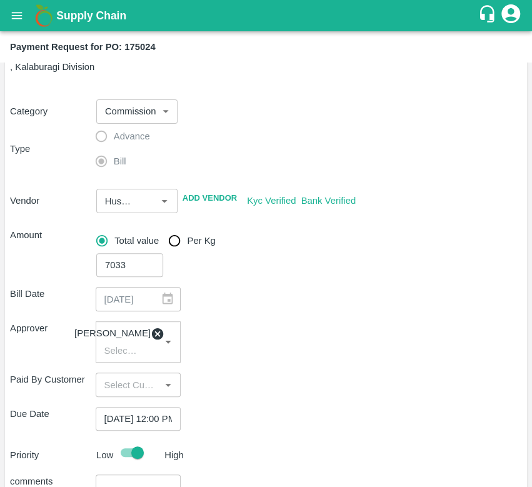
checkbox input "false"
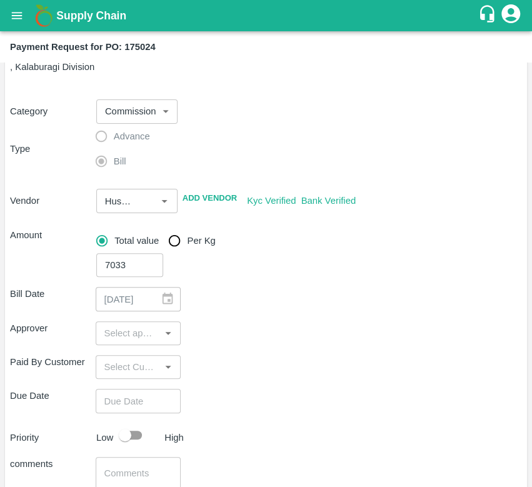
scroll to position [170, 0]
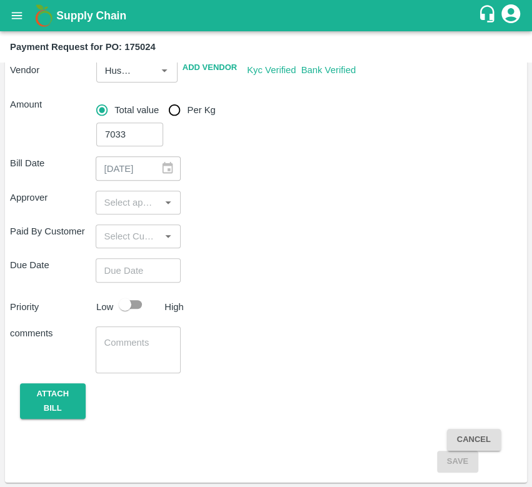
click at [135, 198] on input "input" at bounding box center [128, 203] width 58 height 16
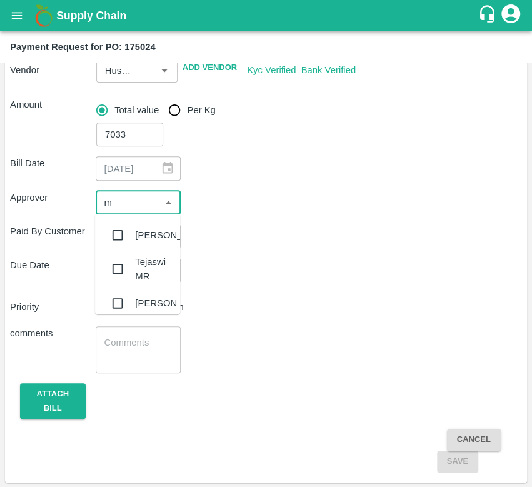
type input "mu"
click at [120, 241] on input "checkbox" at bounding box center [117, 235] width 25 height 25
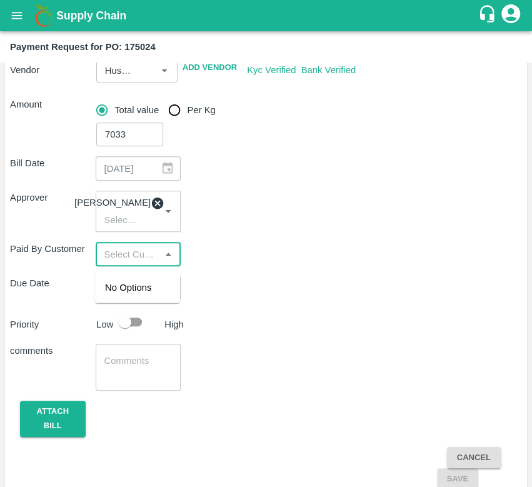
click at [133, 262] on input "input" at bounding box center [128, 254] width 58 height 16
click at [258, 318] on div "Priority Low High" at bounding box center [263, 322] width 517 height 24
type input "DD/MM/YYYY hh:mm aa"
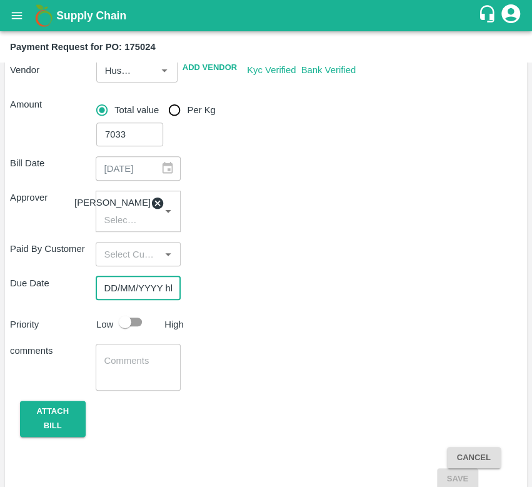
click at [154, 292] on input "DD/MM/YYYY hh:mm aa" at bounding box center [134, 289] width 77 height 24
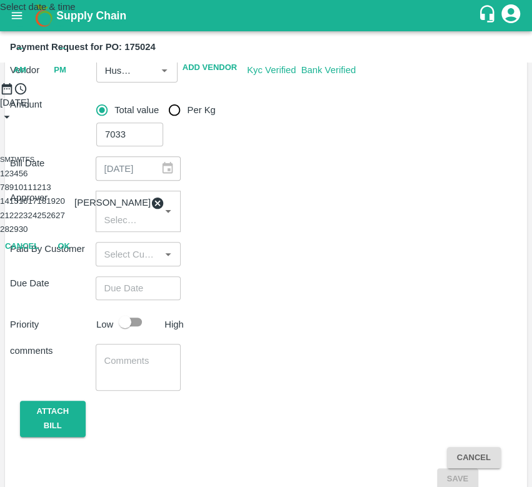
click at [33, 192] on button "11" at bounding box center [27, 187] width 9 height 9
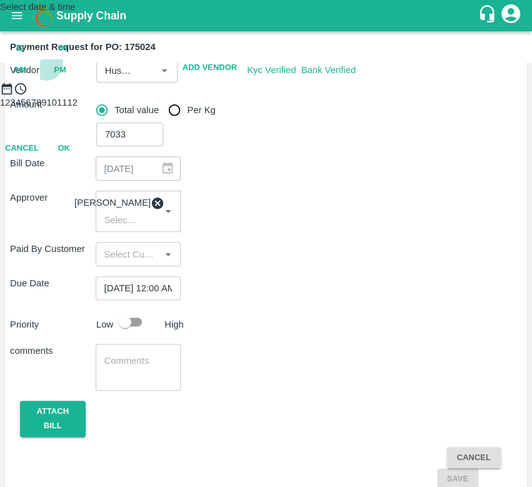
click at [66, 78] on span "PM" at bounding box center [60, 70] width 13 height 14
type input "11/09/2025 12:00 PM"
click at [84, 160] on button "OK" at bounding box center [64, 149] width 40 height 22
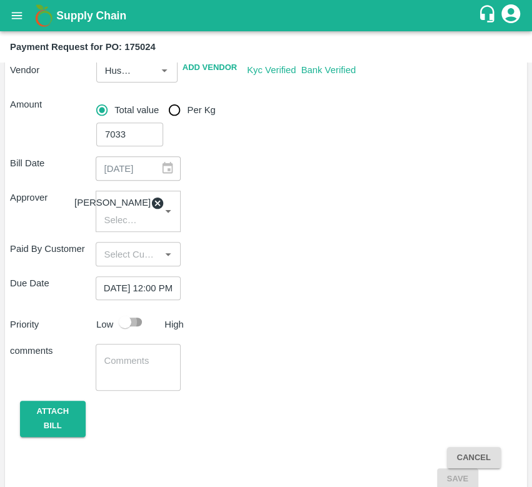
scroll to position [0, 0]
click at [133, 326] on input "checkbox" at bounding box center [124, 322] width 71 height 24
checkbox input "true"
click at [73, 419] on button "Attach bill" at bounding box center [53, 419] width 66 height 36
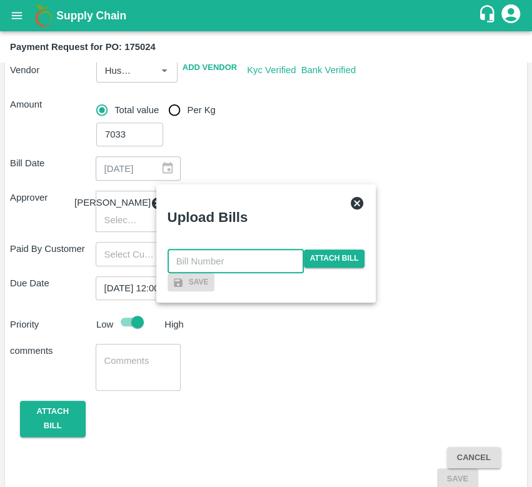
click at [257, 250] on input "text" at bounding box center [236, 262] width 136 height 24
type input "01"
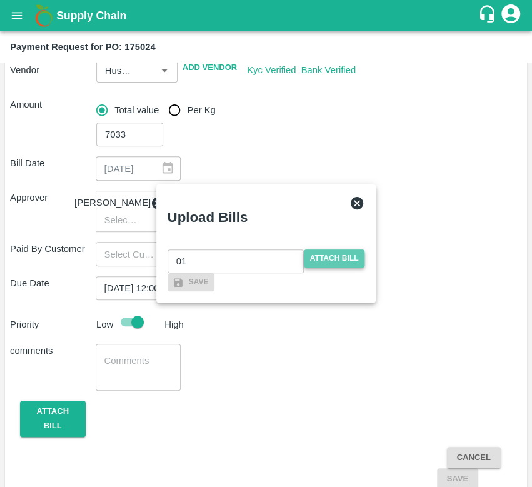
click at [328, 250] on span "Attach bill" at bounding box center [334, 259] width 61 height 18
click at [0, 0] on input "Attach bill" at bounding box center [0, 0] width 0 height 0
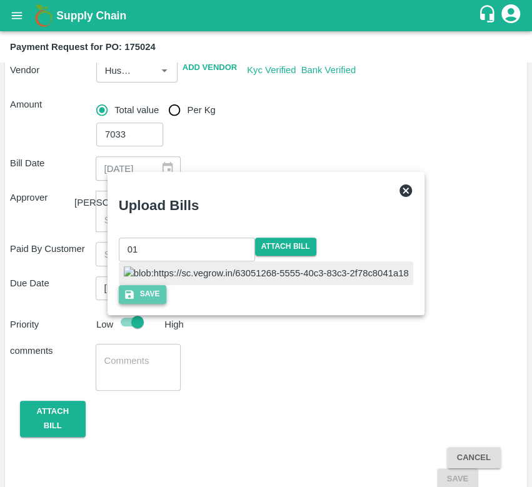
click at [166, 303] on button "Save" at bounding box center [143, 294] width 48 height 18
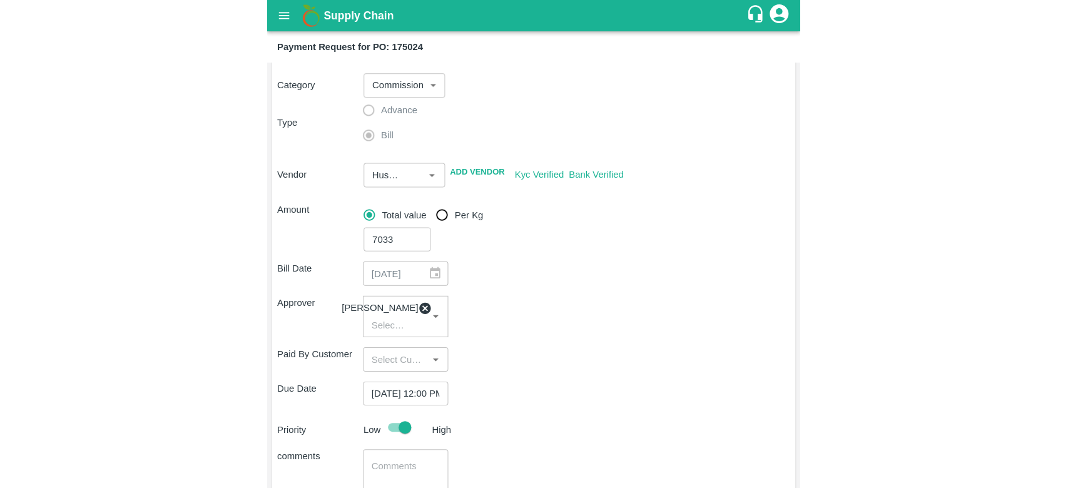
scroll to position [198, 0]
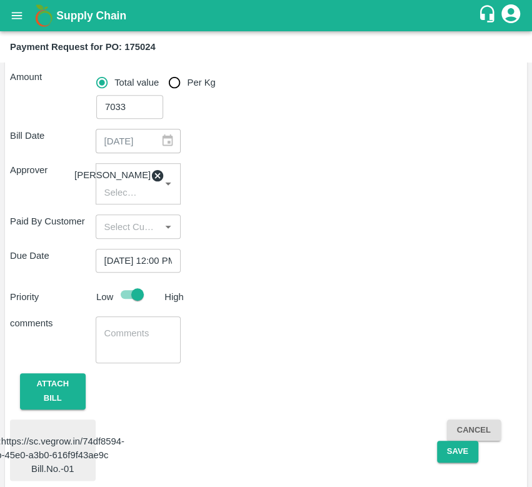
checkbox input "false"
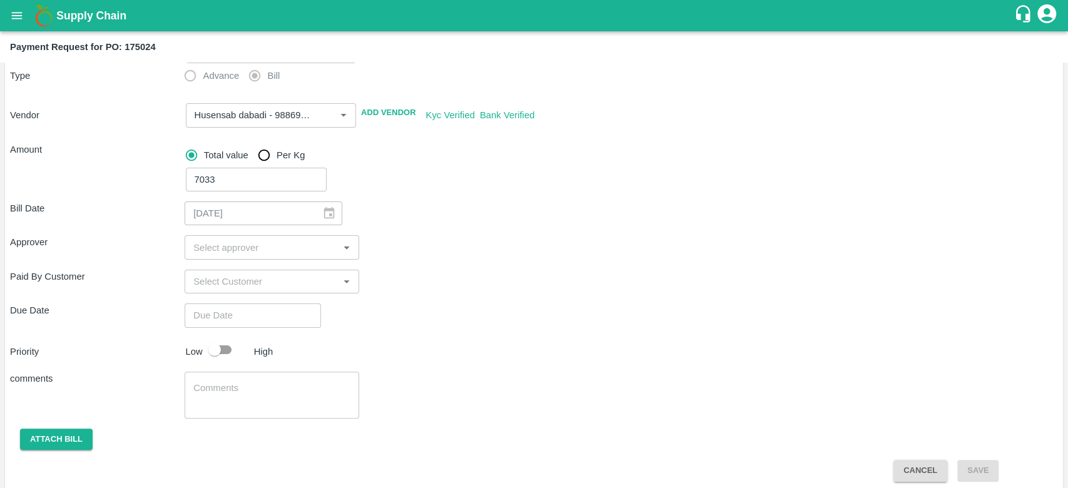
scroll to position [108, 0]
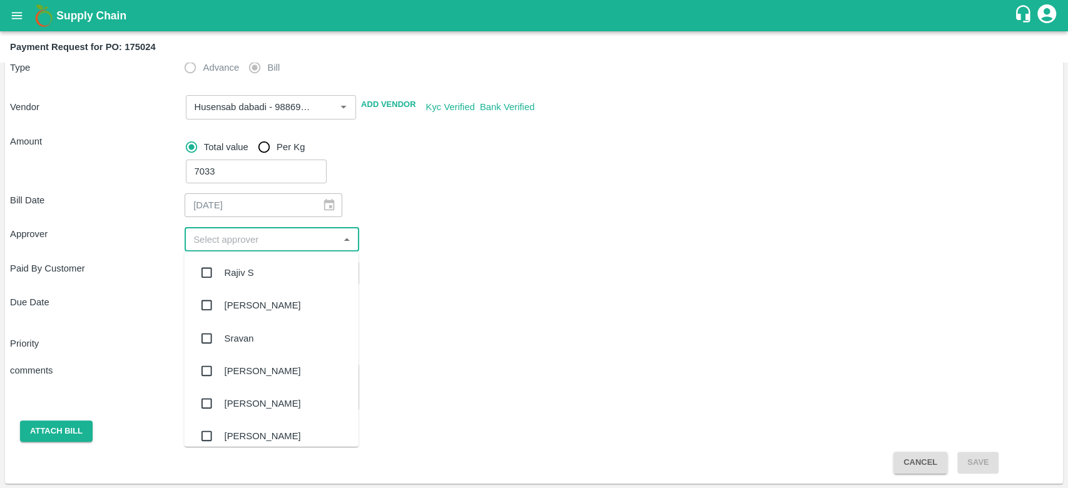
click at [284, 243] on input "input" at bounding box center [261, 239] width 146 height 16
type input "muk"
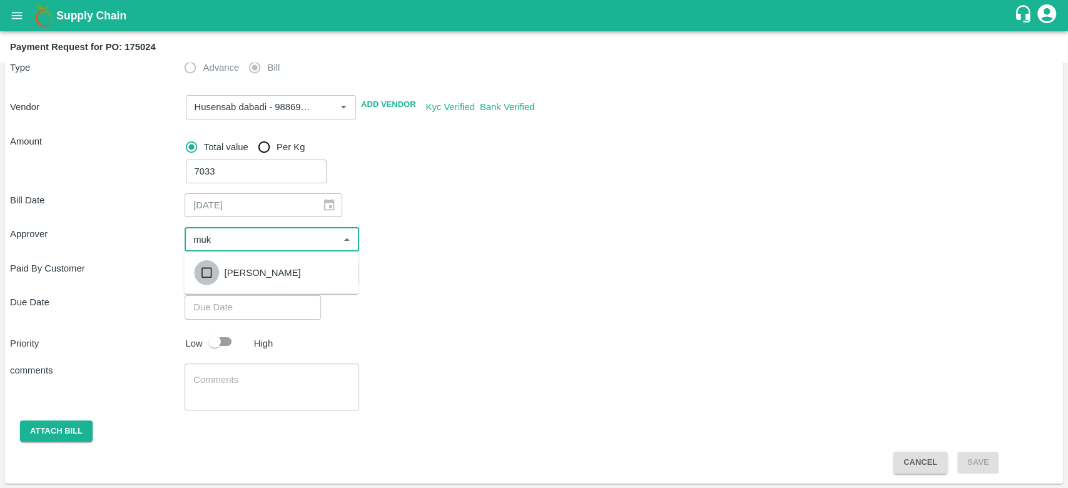
click at [210, 268] on input "checkbox" at bounding box center [206, 272] width 25 height 25
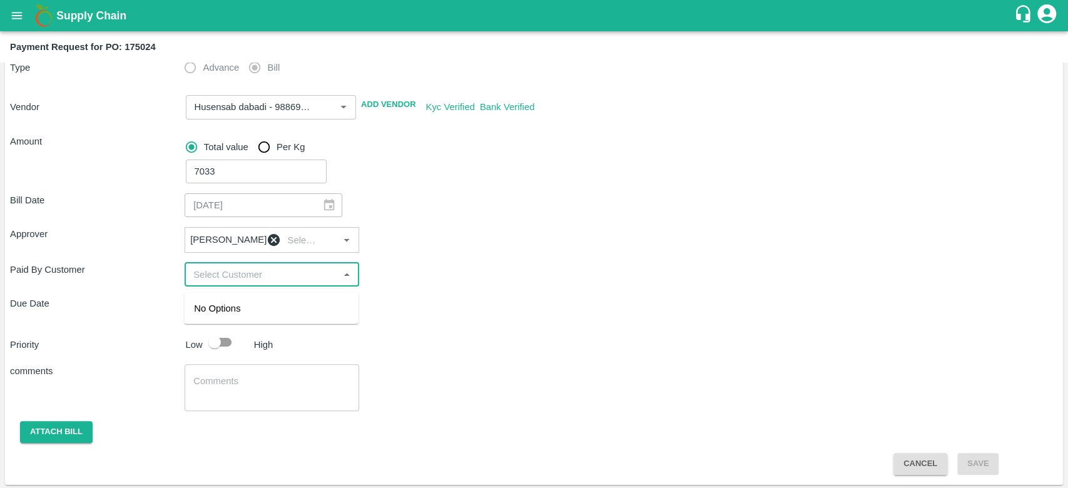
click at [231, 278] on input "input" at bounding box center [261, 275] width 146 height 16
click at [463, 303] on div "Due Date ​" at bounding box center [534, 309] width 1048 height 24
type input "DD/MM/YYYY hh:mm aa"
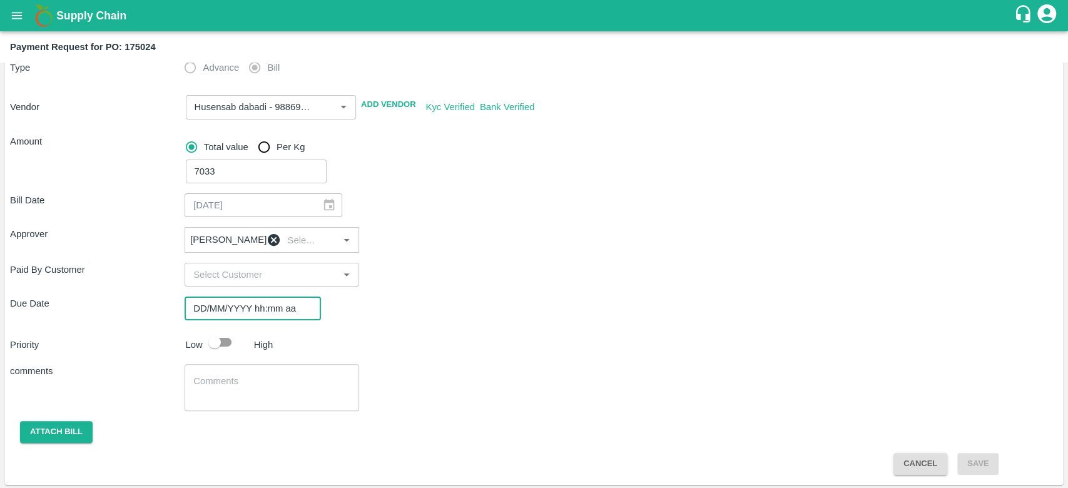
click at [278, 307] on input "DD/MM/YYYY hh:mm aa" at bounding box center [249, 309] width 128 height 24
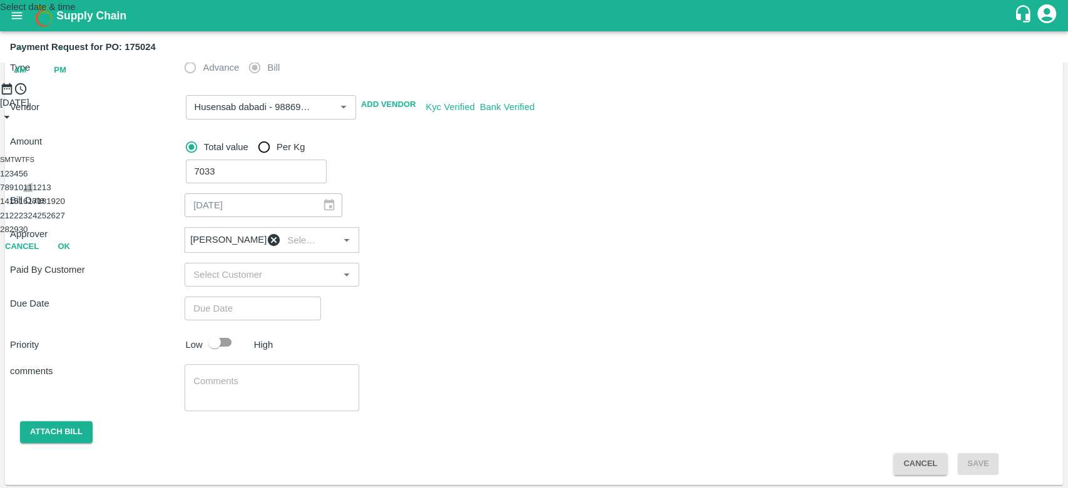
click at [33, 192] on button "11" at bounding box center [27, 187] width 9 height 9
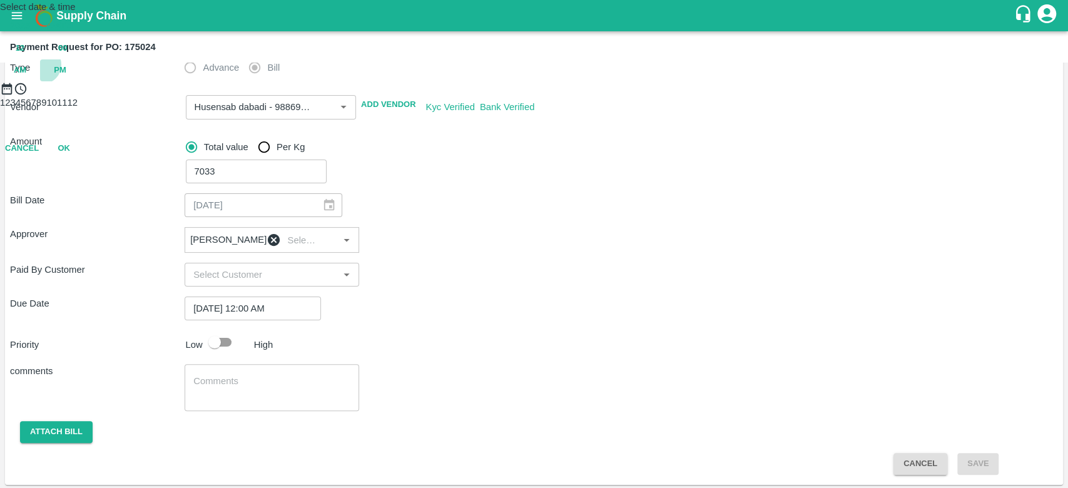
click at [66, 78] on span "PM" at bounding box center [60, 70] width 13 height 14
type input "11/09/2025 12:00 PM"
click at [84, 160] on button "OK" at bounding box center [64, 149] width 40 height 22
click at [216, 348] on input "checkbox" at bounding box center [214, 342] width 71 height 24
checkbox input "true"
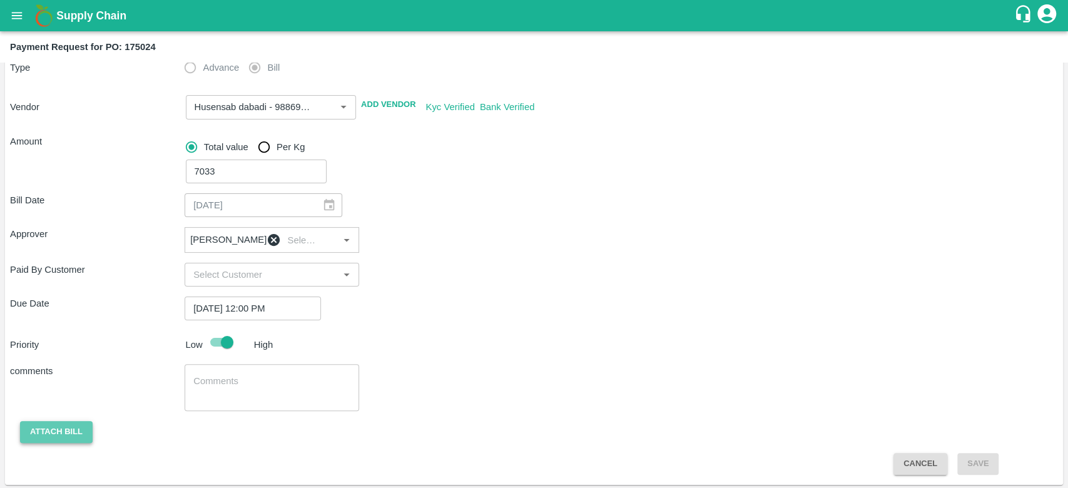
click at [59, 429] on button "Attach bill" at bounding box center [56, 432] width 73 height 22
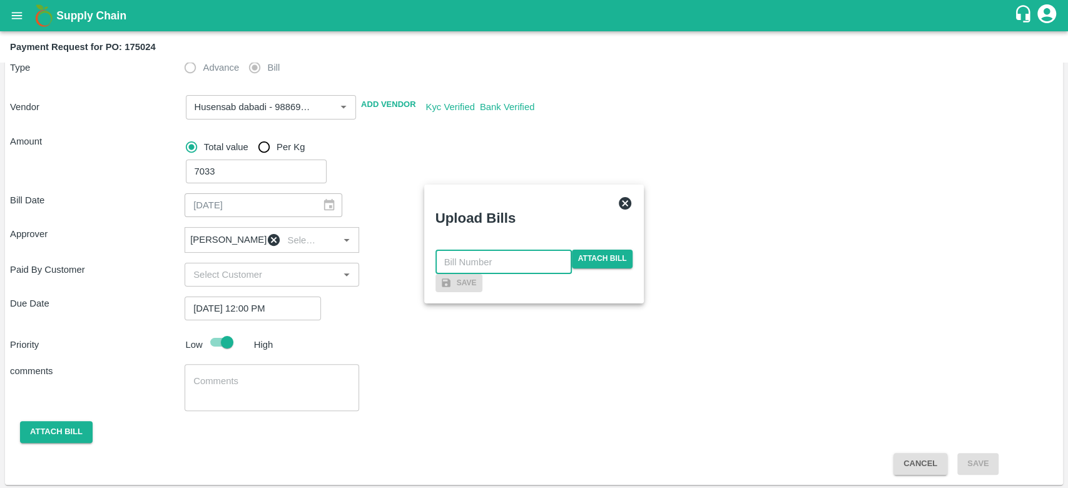
click at [492, 250] on input "text" at bounding box center [503, 262] width 136 height 24
type input "001"
click at [532, 250] on span "Attach bill" at bounding box center [602, 259] width 61 height 18
click at [0, 0] on input "Attach bill" at bounding box center [0, 0] width 0 height 0
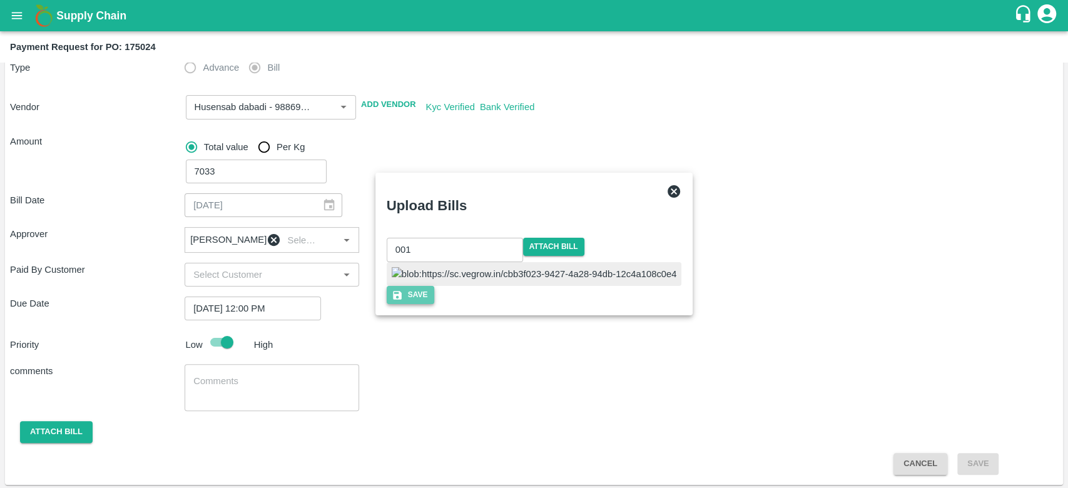
click at [403, 301] on icon "button" at bounding box center [397, 295] width 11 height 11
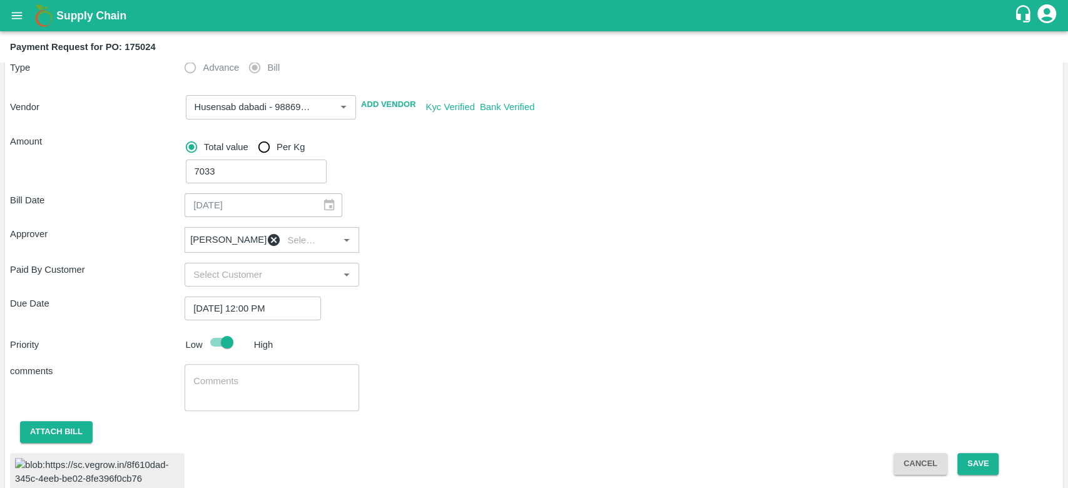
scroll to position [189, 0]
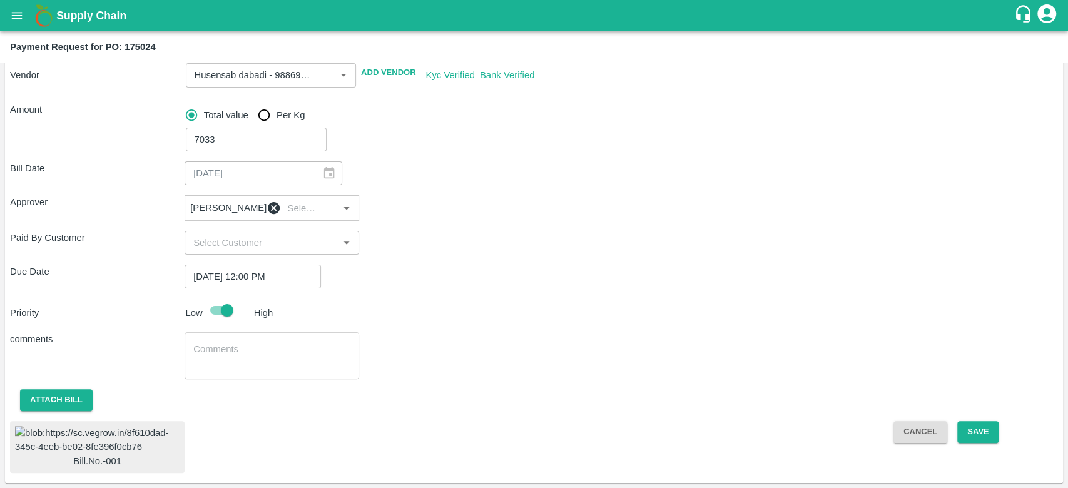
click at [123, 433] on img at bounding box center [97, 440] width 165 height 28
click at [59, 389] on button "Attach bill" at bounding box center [56, 400] width 73 height 22
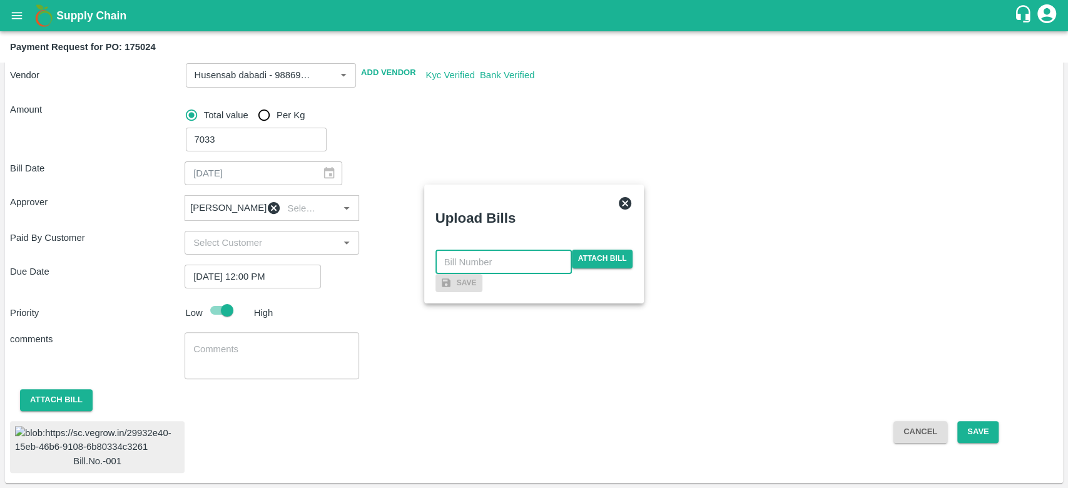
click at [484, 250] on input "text" at bounding box center [503, 262] width 136 height 24
type input "175024"
click at [532, 250] on span "Attach bill" at bounding box center [602, 259] width 61 height 18
click at [0, 0] on input "Attach bill" at bounding box center [0, 0] width 0 height 0
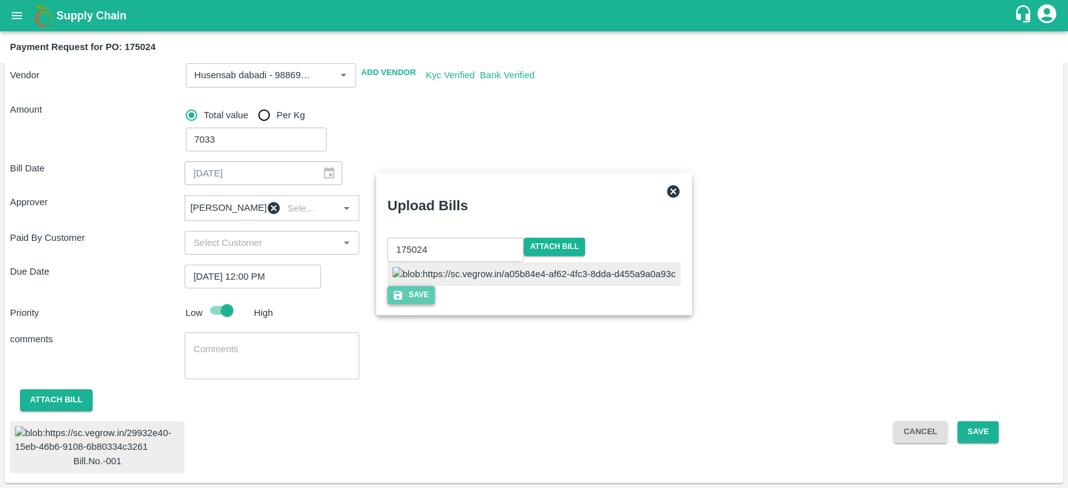
click at [435, 304] on button "Save" at bounding box center [411, 295] width 48 height 18
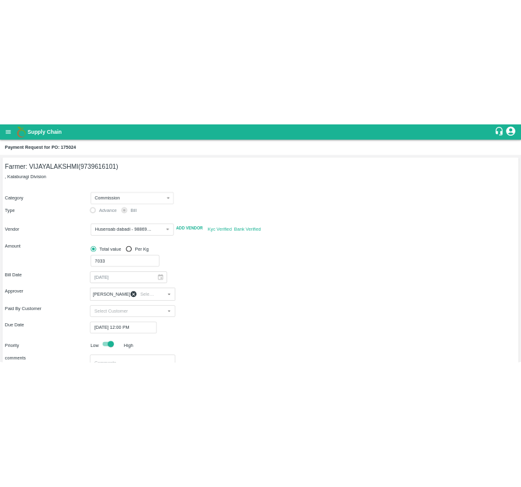
scroll to position [189, 0]
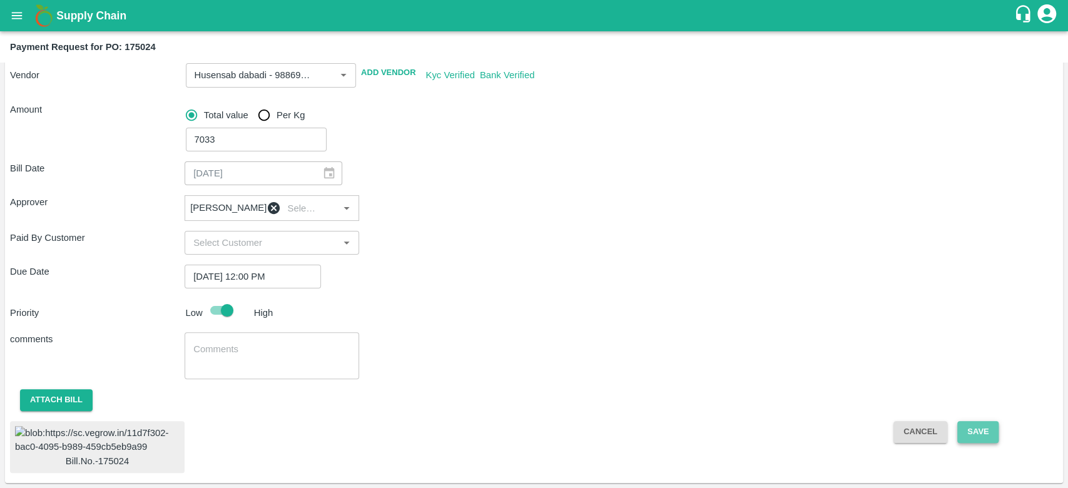
click at [532, 421] on button "Save" at bounding box center [977, 432] width 41 height 22
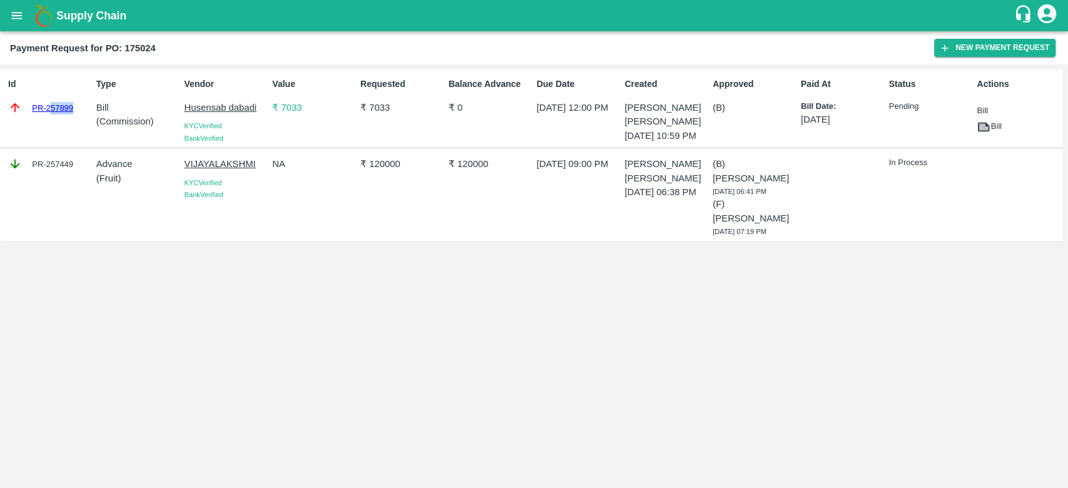
drag, startPoint x: 52, startPoint y: 93, endPoint x: 79, endPoint y: 114, distance: 34.7
click at [79, 114] on div "Id PR-257899" at bounding box center [47, 108] width 88 height 71
drag, startPoint x: 79, startPoint y: 114, endPoint x: 45, endPoint y: 114, distance: 33.8
click at [45, 114] on div "Id PR-257899" at bounding box center [47, 108] width 88 height 71
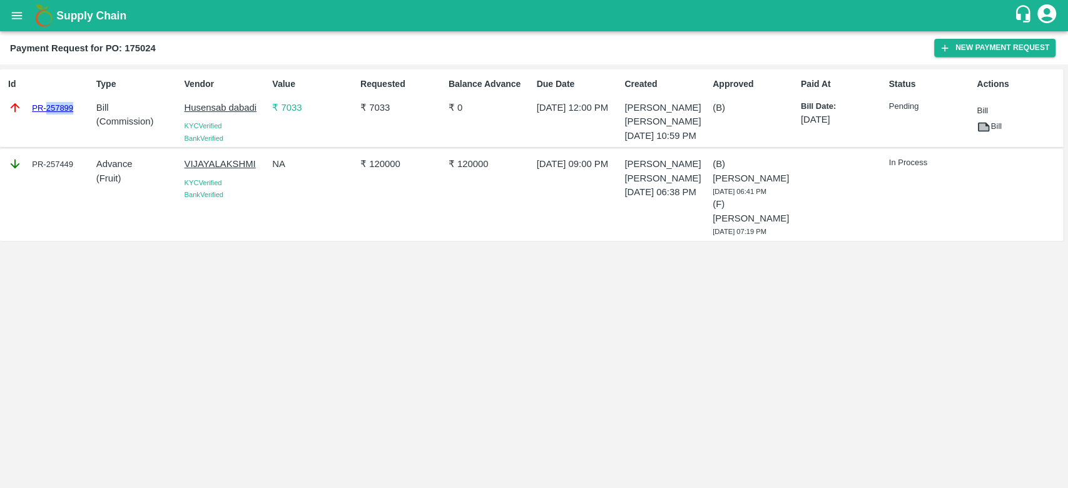
copy link "257899"
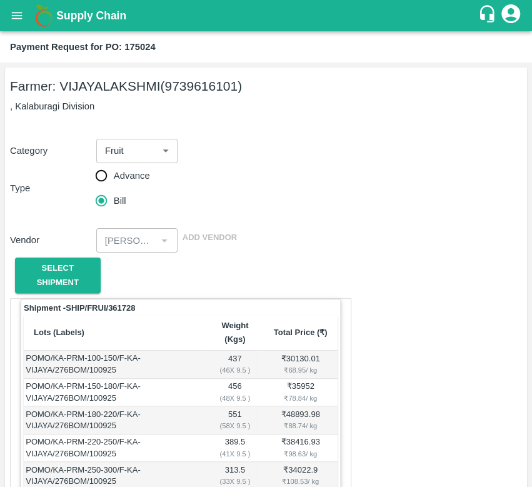
scroll to position [514, 0]
